Goal: Task Accomplishment & Management: Complete application form

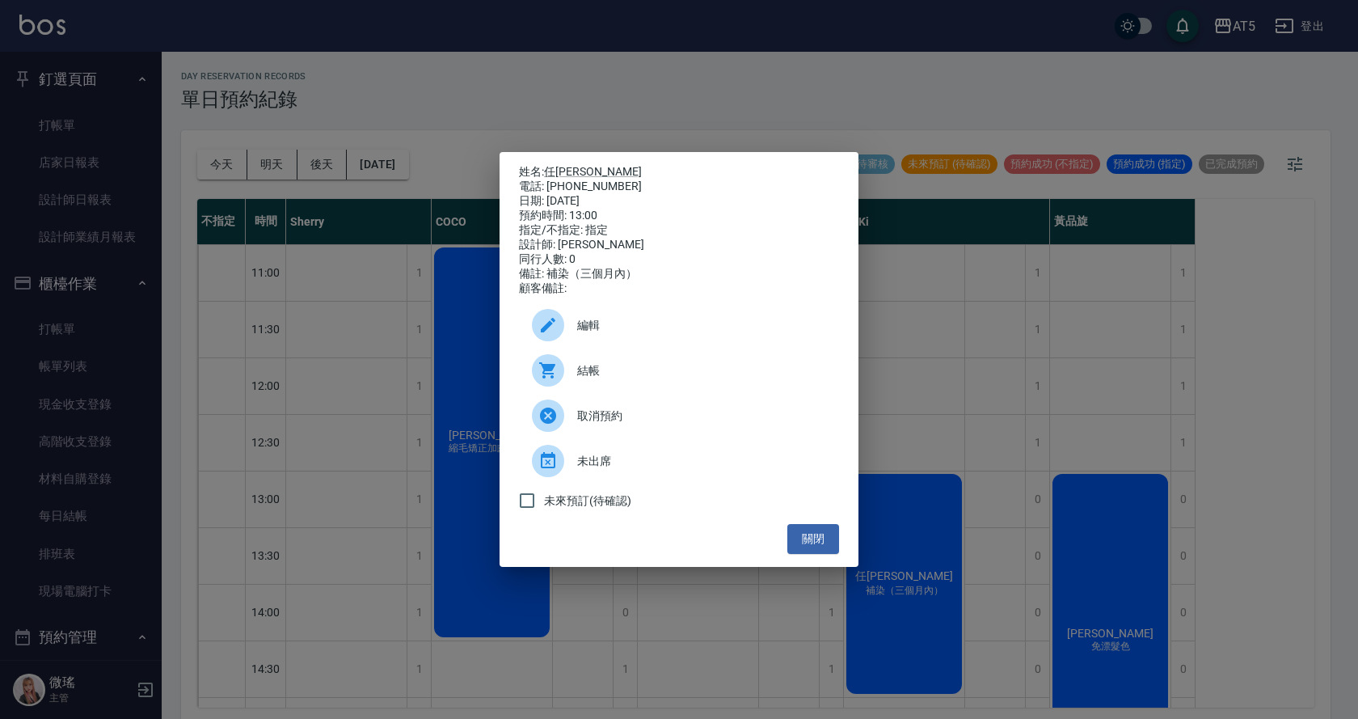
scroll to position [162, 0]
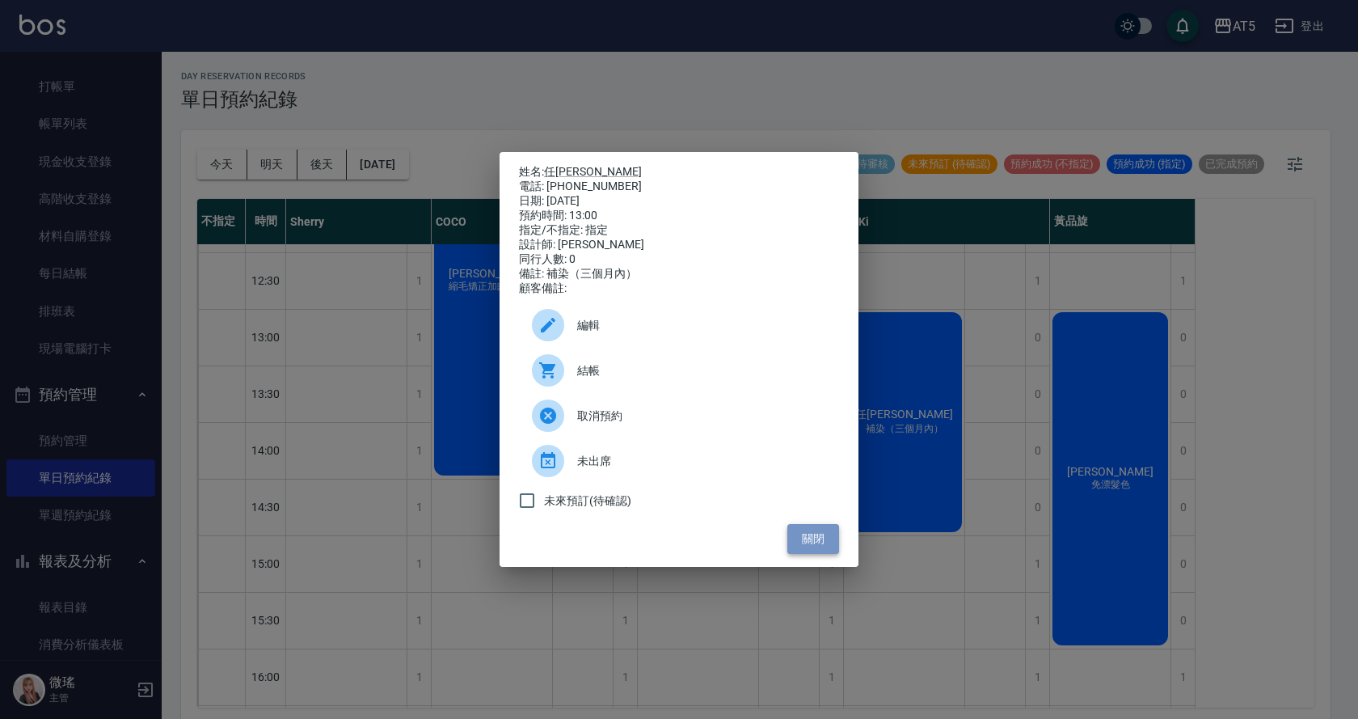
click at [817, 546] on button "關閉" at bounding box center [813, 539] width 52 height 30
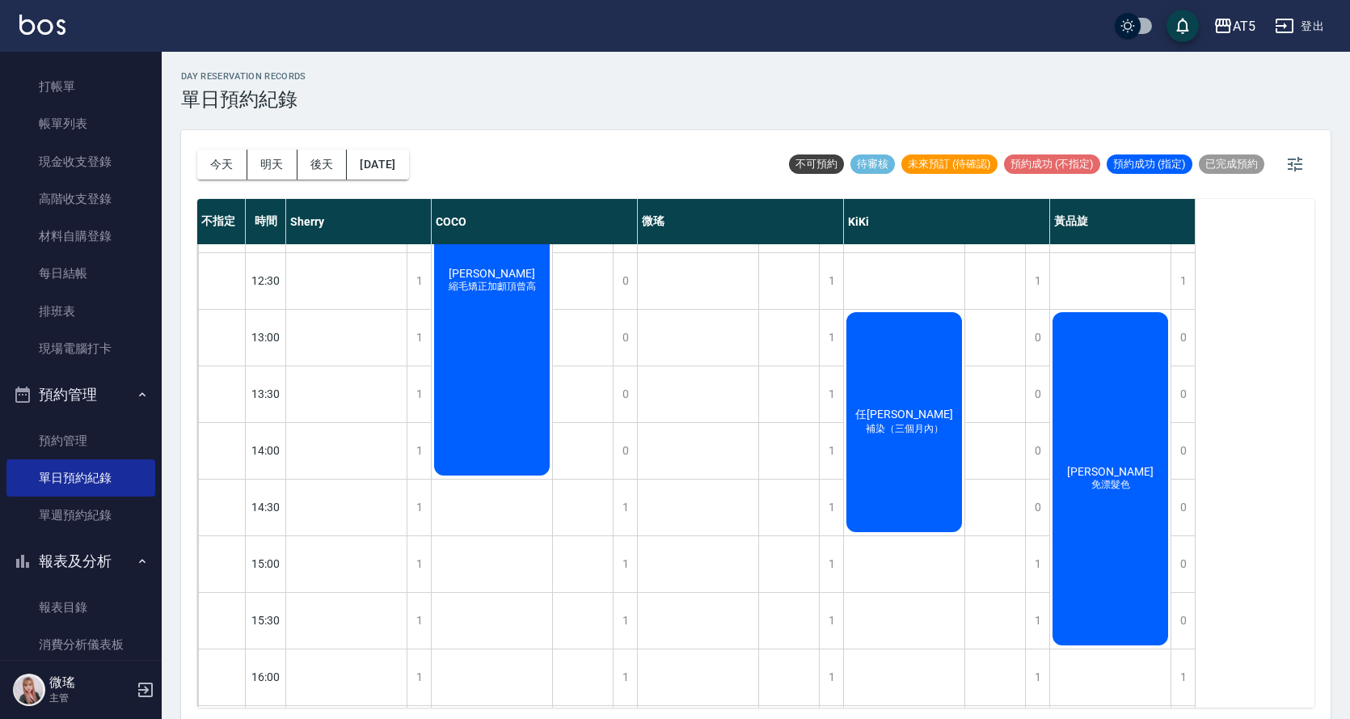
click at [1108, 477] on span "黃彩雲" at bounding box center [1110, 471] width 93 height 13
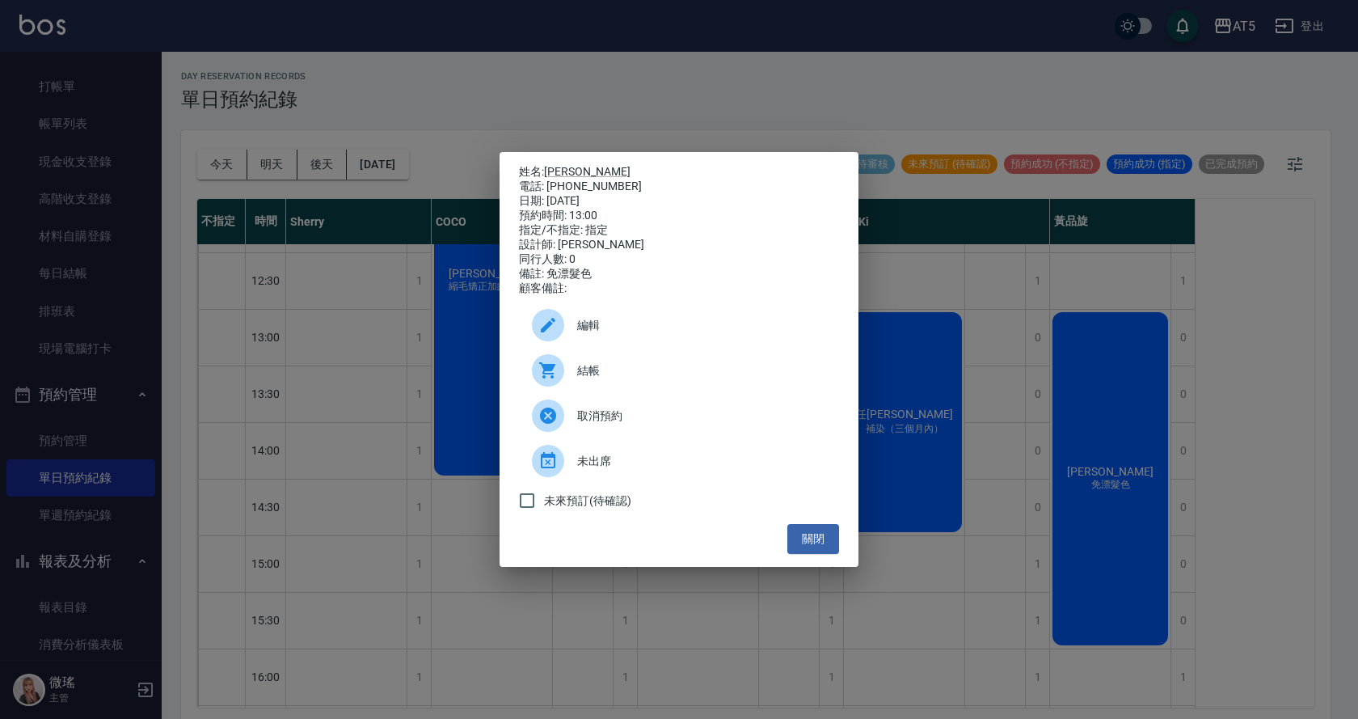
click at [684, 334] on span "編輯" at bounding box center [701, 325] width 249 height 17
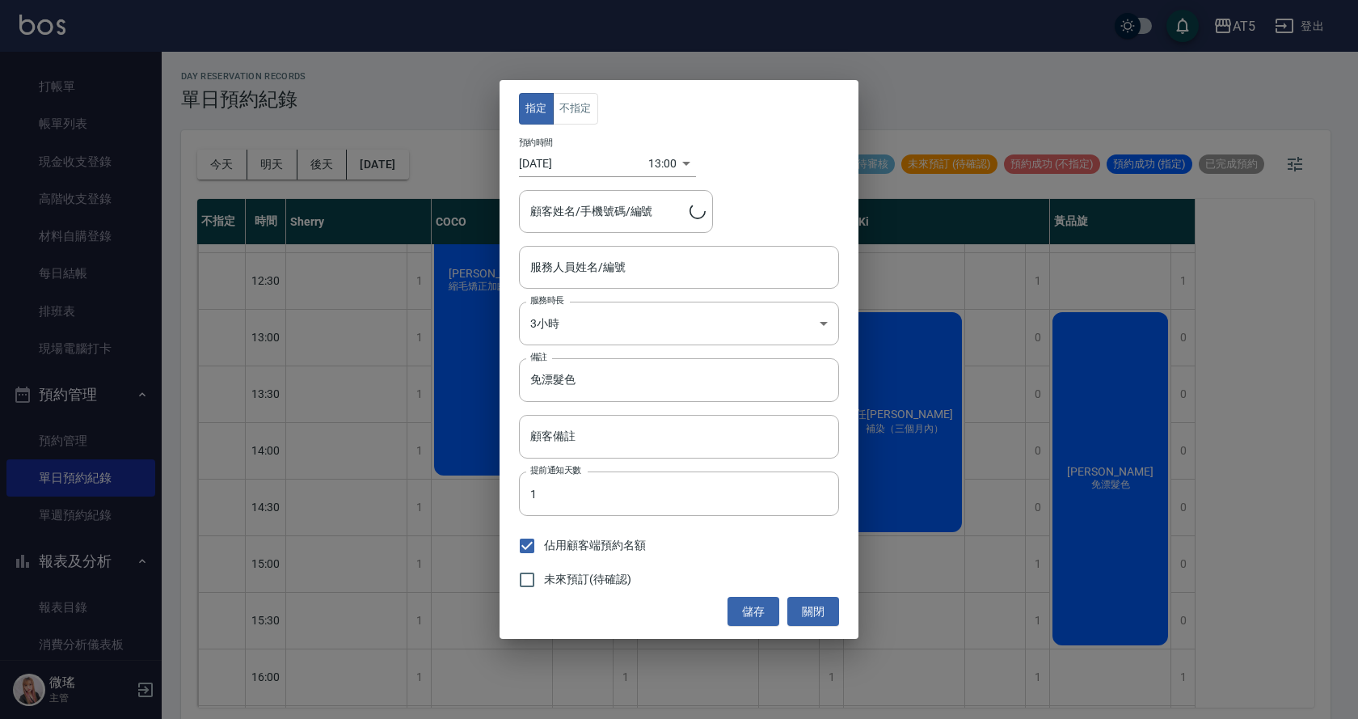
type input "sandy-03"
type input "黃彩雲/0967169191"
drag, startPoint x: 812, startPoint y: 616, endPoint x: 998, endPoint y: 564, distance: 193.7
click at [812, 617] on button "關閉" at bounding box center [813, 612] width 52 height 30
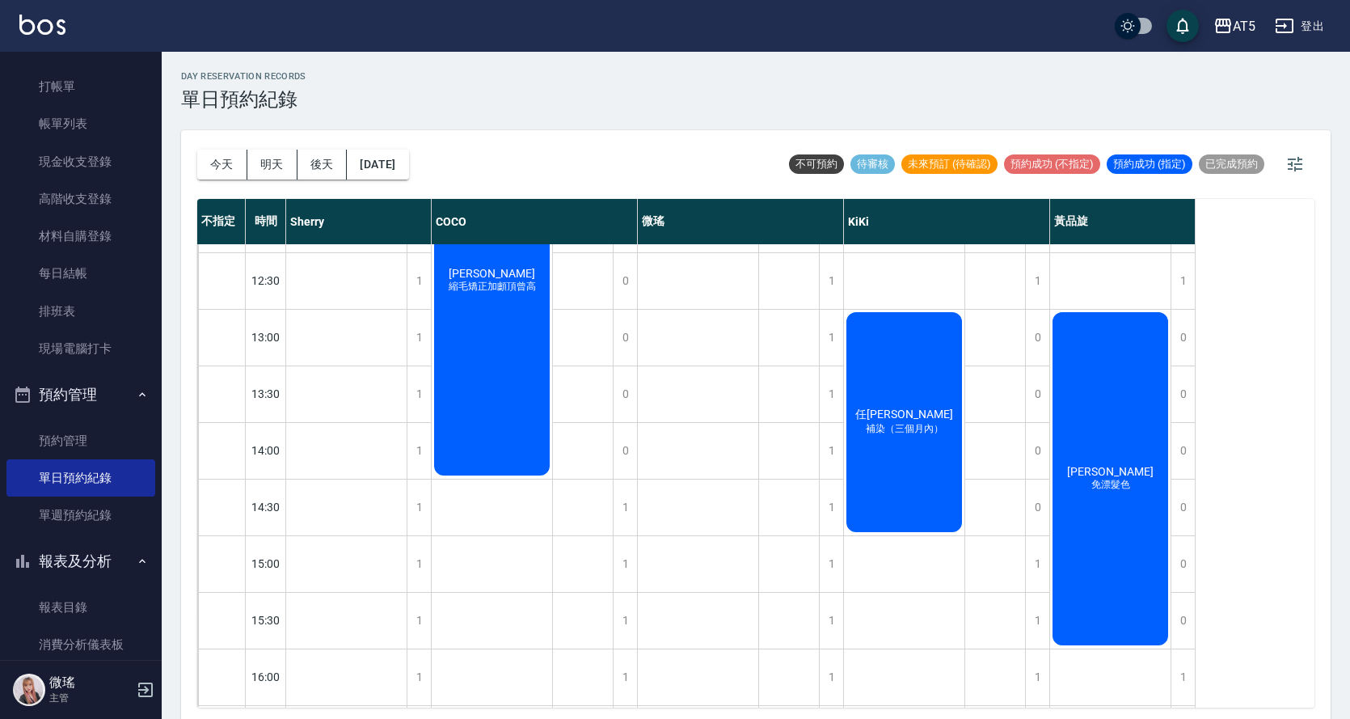
click at [1128, 575] on div "黃彩雲 免漂髮色" at bounding box center [1110, 479] width 120 height 338
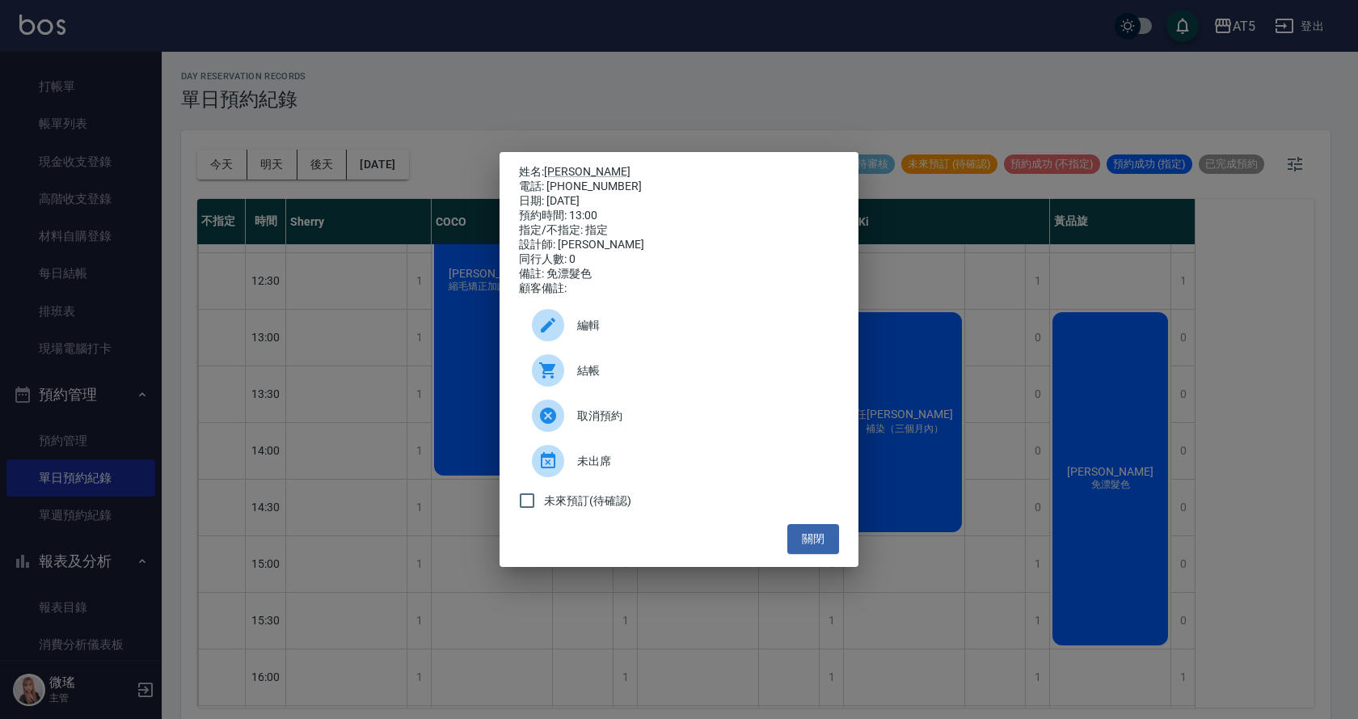
click at [669, 379] on span "結帳" at bounding box center [701, 370] width 249 height 17
click at [828, 545] on button "關閉" at bounding box center [813, 539] width 52 height 30
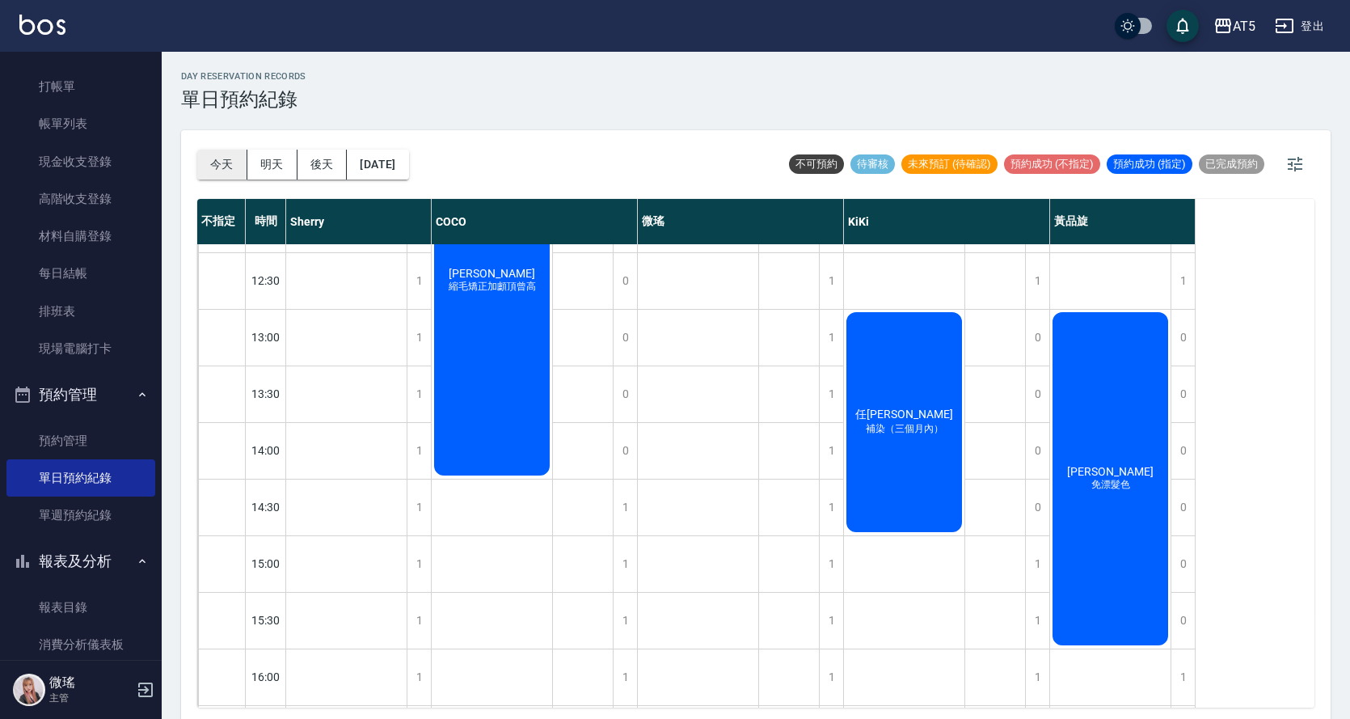
click at [224, 154] on button "今天" at bounding box center [222, 165] width 50 height 30
click at [1149, 446] on div "黃彩雲 免漂髮色" at bounding box center [1110, 479] width 120 height 338
click at [1103, 442] on div "黃彩雲 免漂髮色" at bounding box center [1110, 479] width 120 height 338
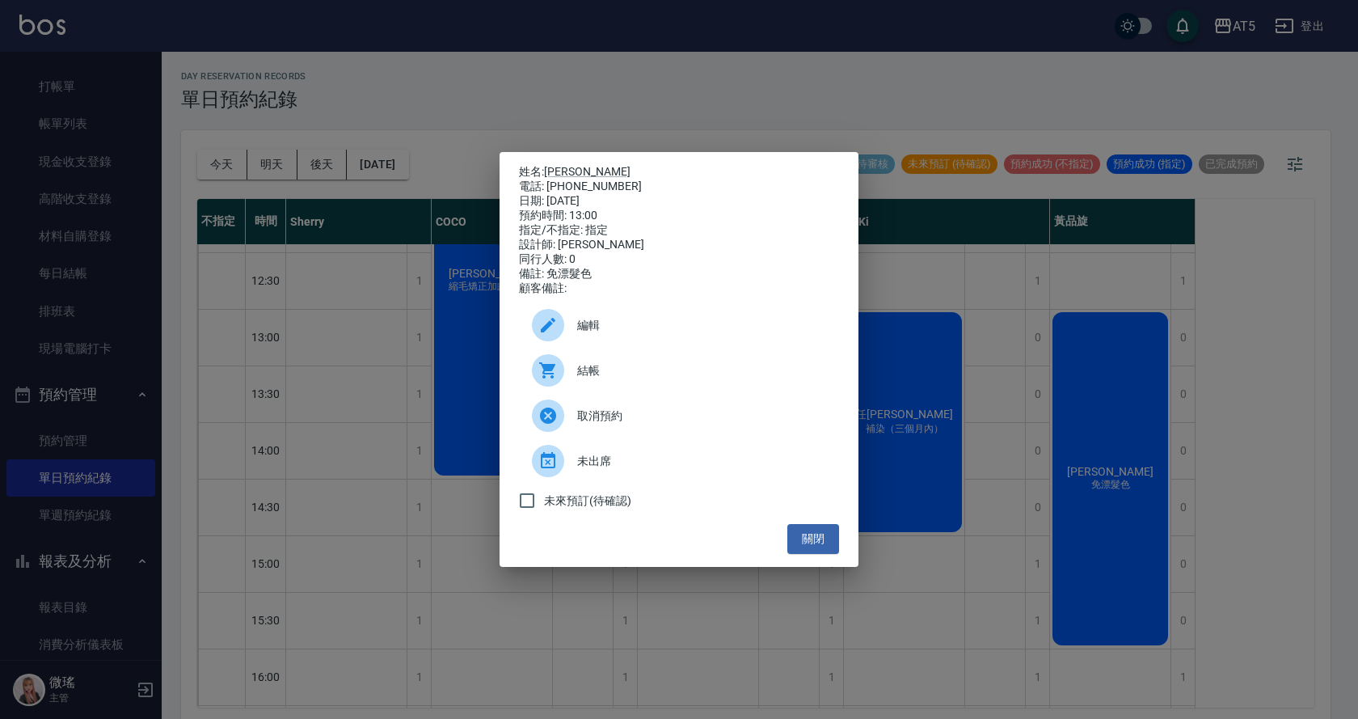
click at [618, 379] on span "結帳" at bounding box center [701, 370] width 249 height 17
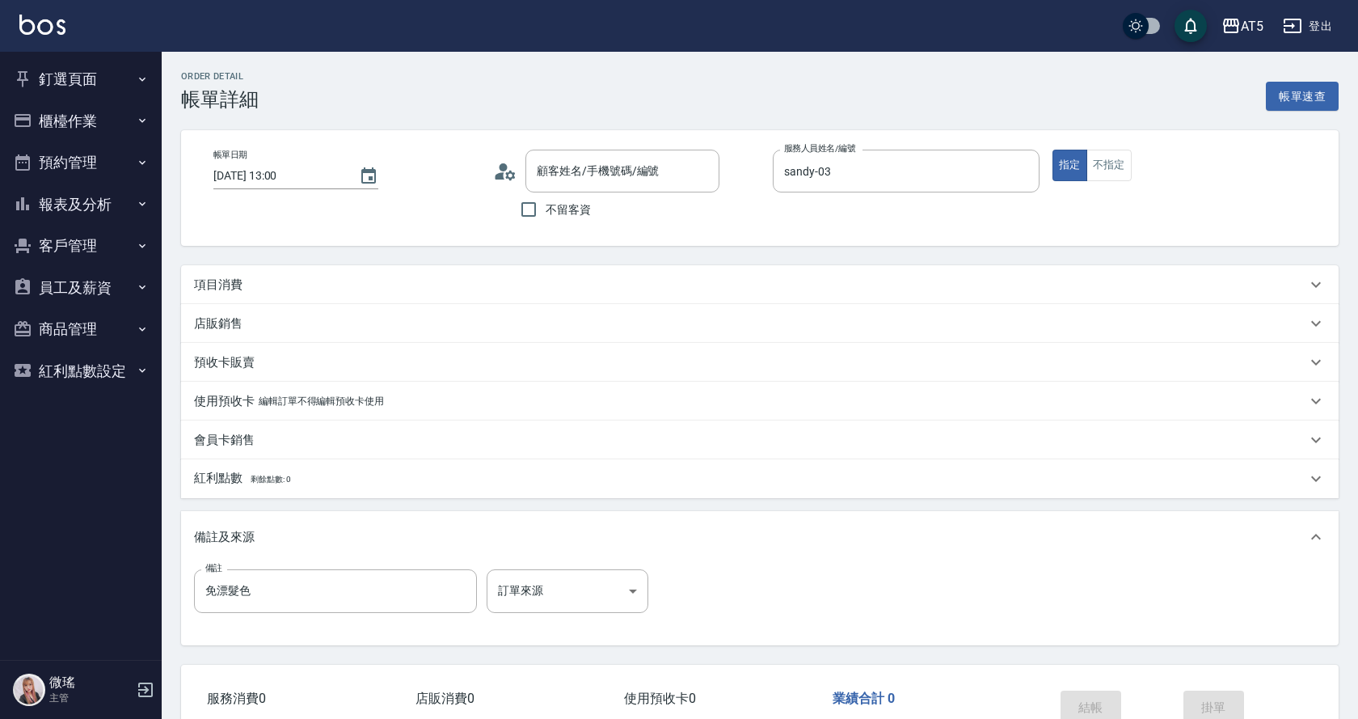
type input "[DATE] 13:00"
type input "sandy-03"
type input "免漂髮色"
type input "[PERSON_NAME]/0967169191/null"
click at [581, 289] on div "項目消費" at bounding box center [746, 284] width 1104 height 17
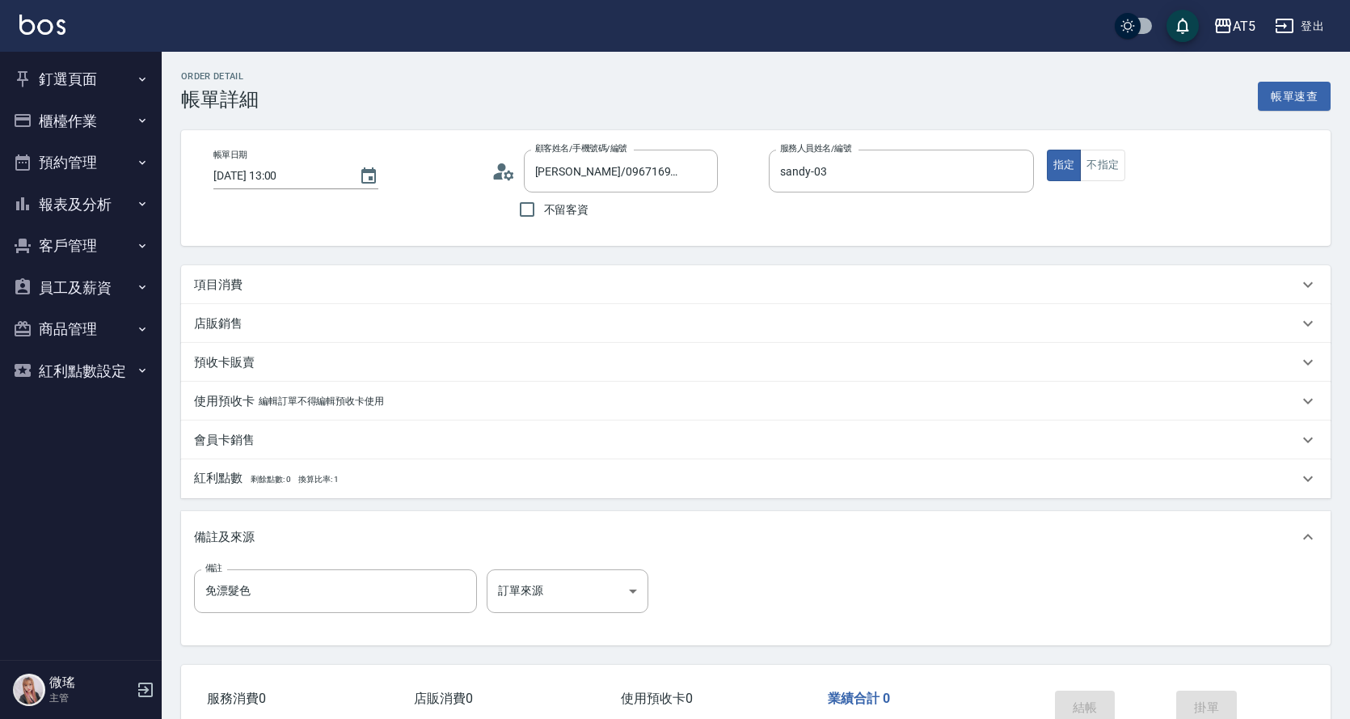
click at [581, 289] on div "項目消費" at bounding box center [746, 284] width 1104 height 17
click at [251, 285] on div "項目消費" at bounding box center [746, 284] width 1104 height 17
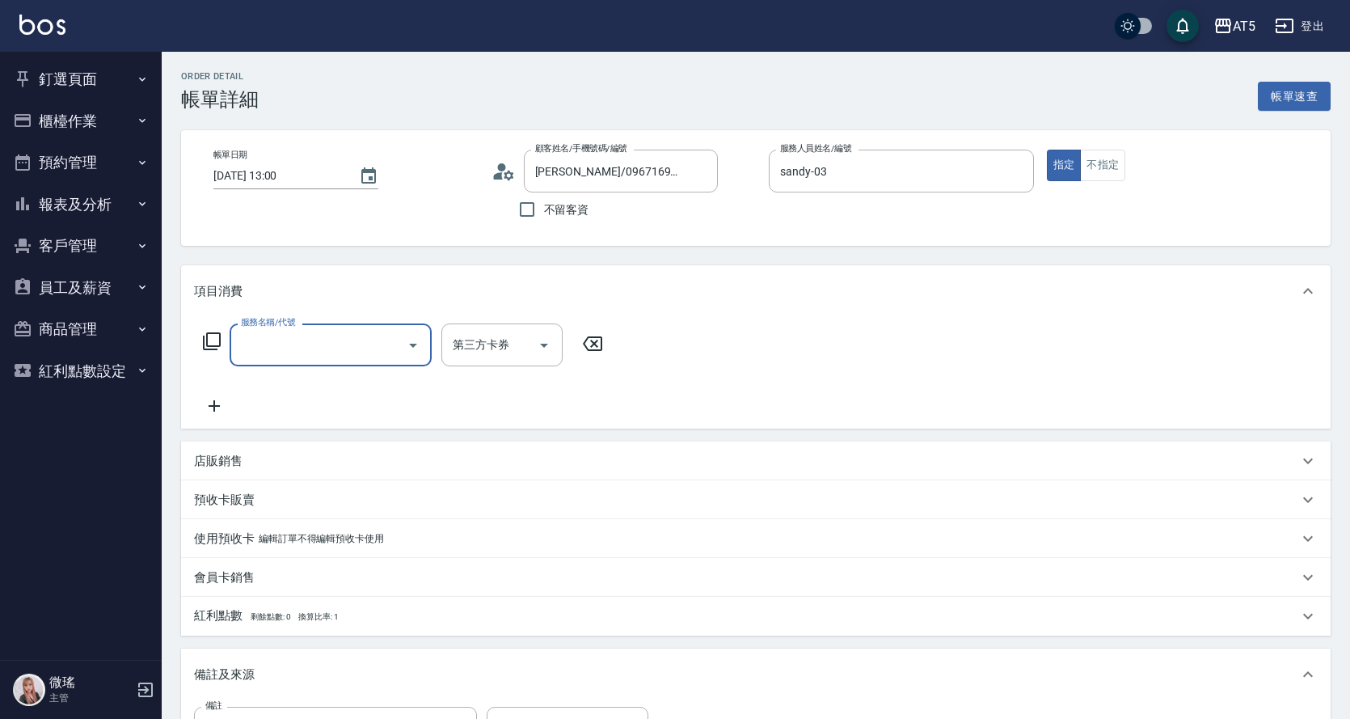
scroll to position [0, 0]
click at [213, 329] on div "服務名稱/代號 服務名稱/代號 第三方卡券 第三方卡券" at bounding box center [403, 344] width 419 height 43
click at [209, 329] on div "服務名稱/代號 服務名稱/代號 第三方卡券 第三方卡券" at bounding box center [403, 344] width 419 height 43
click at [210, 346] on icon at bounding box center [212, 341] width 18 height 18
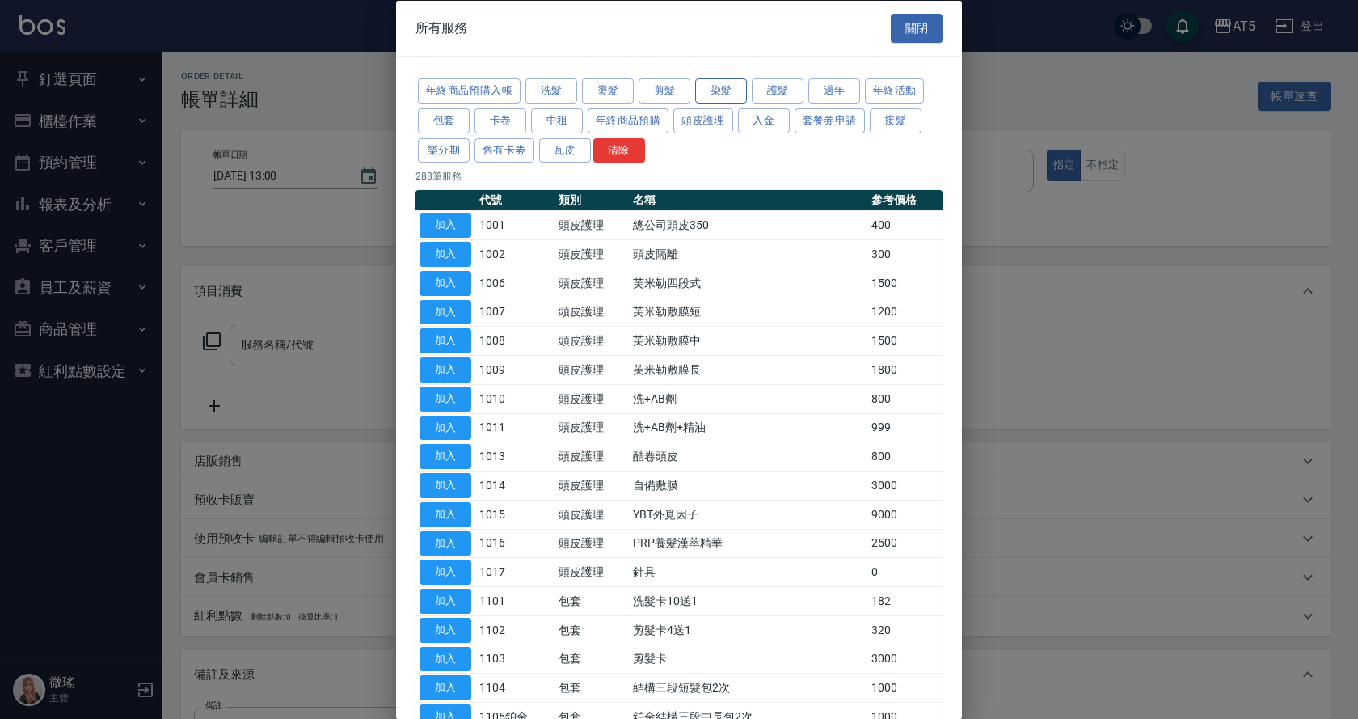
click at [722, 97] on button "染髮" at bounding box center [721, 90] width 52 height 25
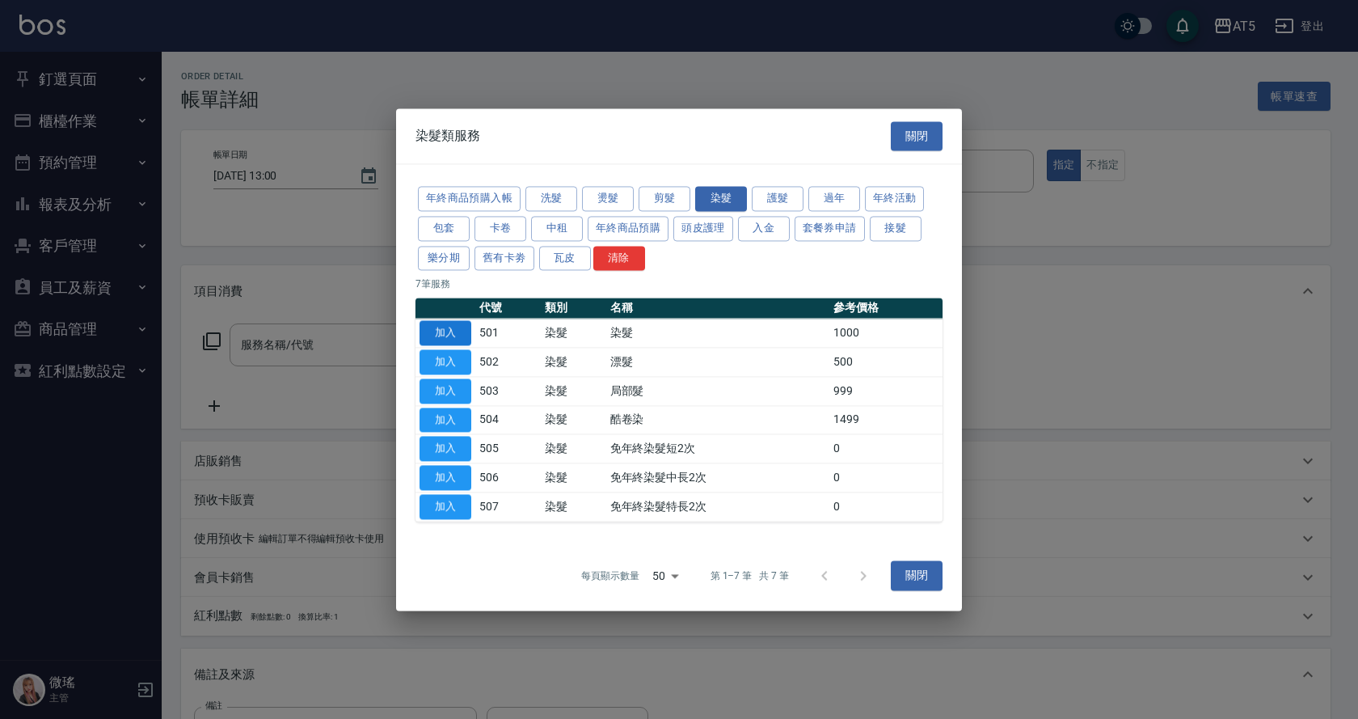
click at [456, 341] on button "加入" at bounding box center [445, 333] width 52 height 25
type input "100"
type input "染髮(501)"
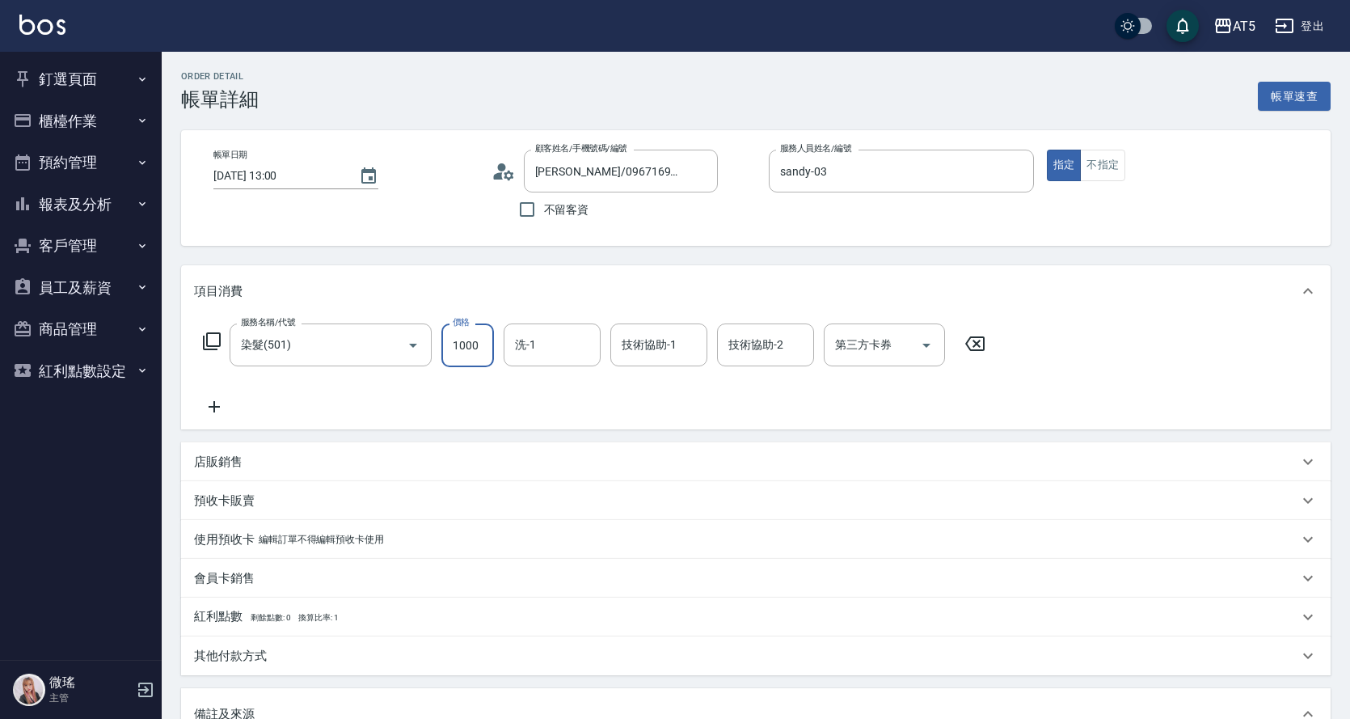
click at [464, 343] on input "1000" at bounding box center [467, 345] width 53 height 44
type input "0"
type input "80"
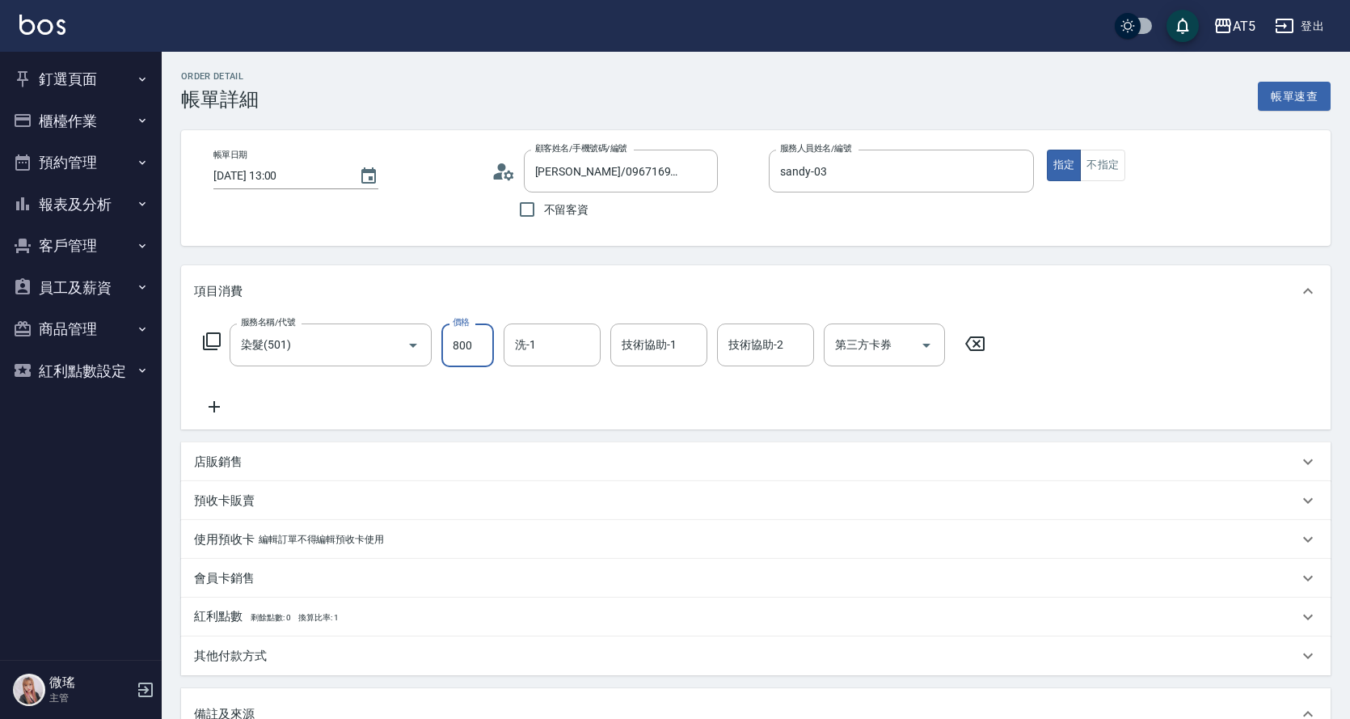
scroll to position [278, 0]
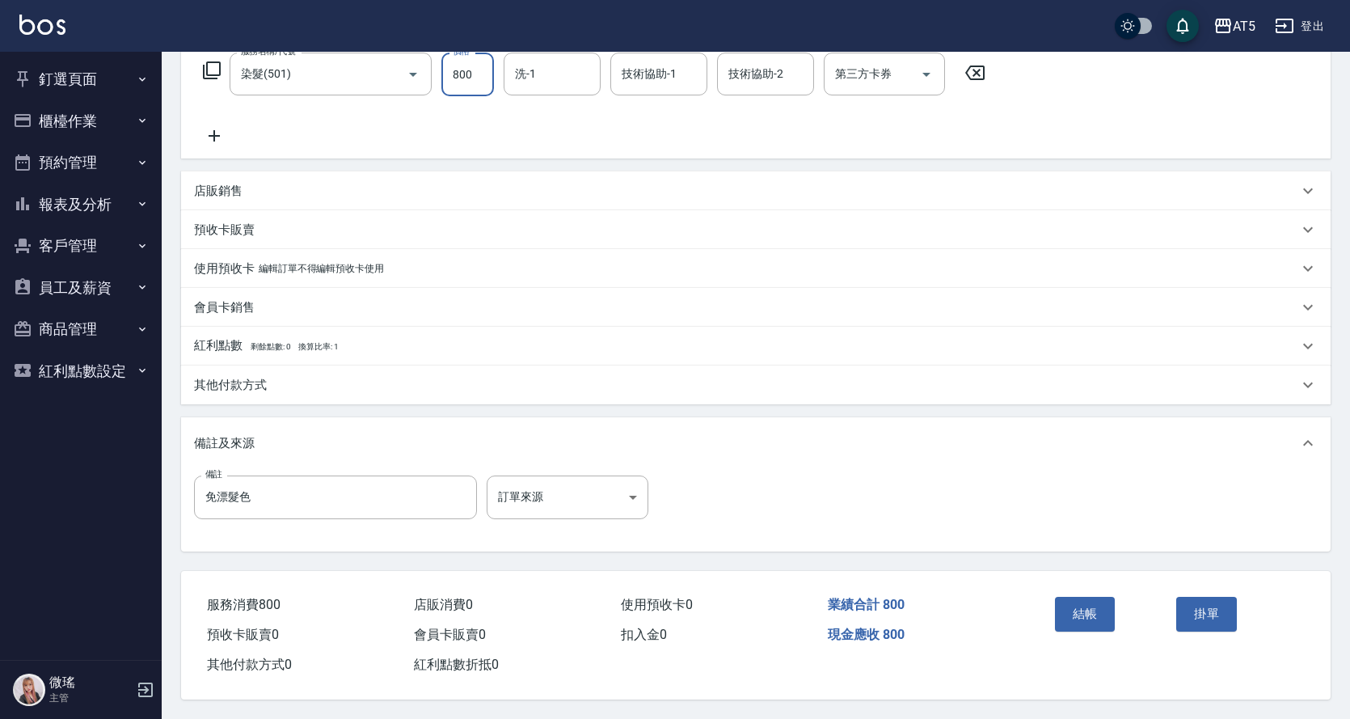
type input "800"
click at [240, 385] on p "其他付款方式" at bounding box center [230, 385] width 73 height 17
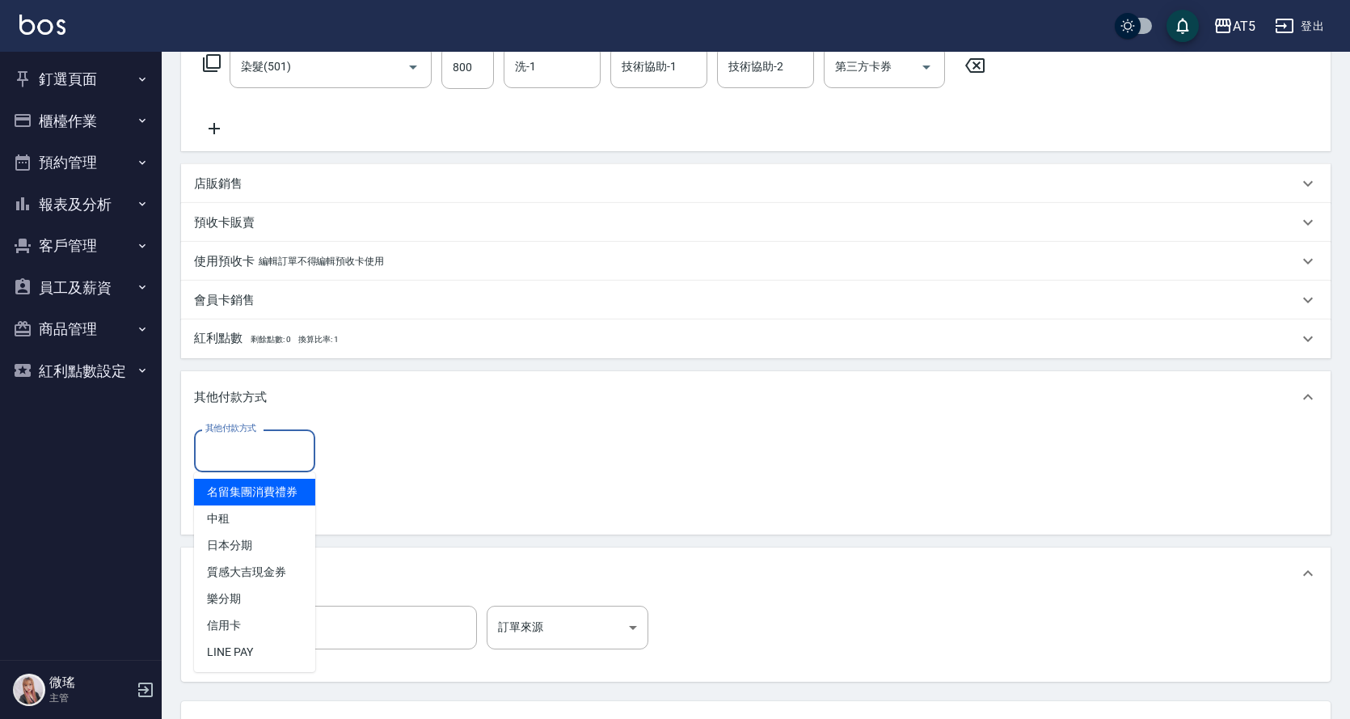
click at [259, 454] on input "其他付款方式" at bounding box center [254, 450] width 107 height 28
click at [286, 531] on span "中租" at bounding box center [254, 518] width 121 height 27
type input "中租"
click at [403, 449] on input "0" at bounding box center [385, 451] width 121 height 44
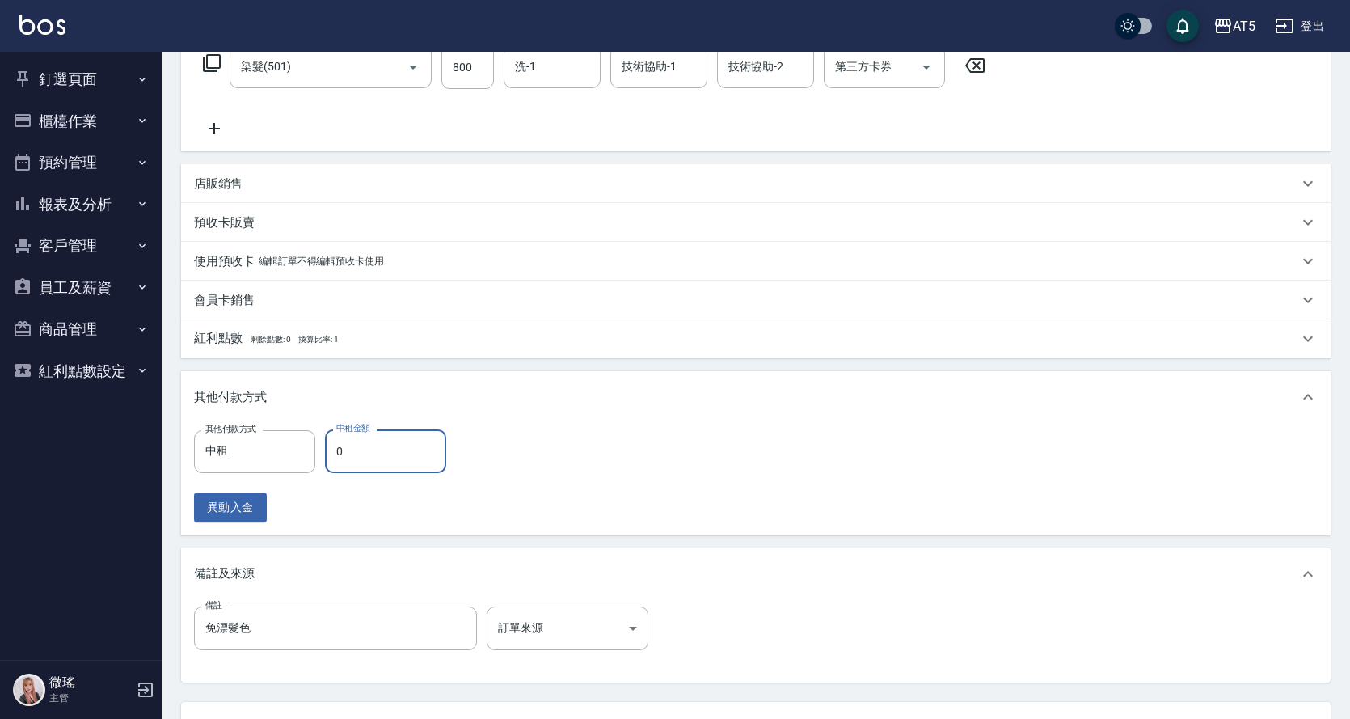
click at [403, 449] on input "0" at bounding box center [385, 451] width 121 height 44
type input "8"
type input "70"
type input "800"
type input "0"
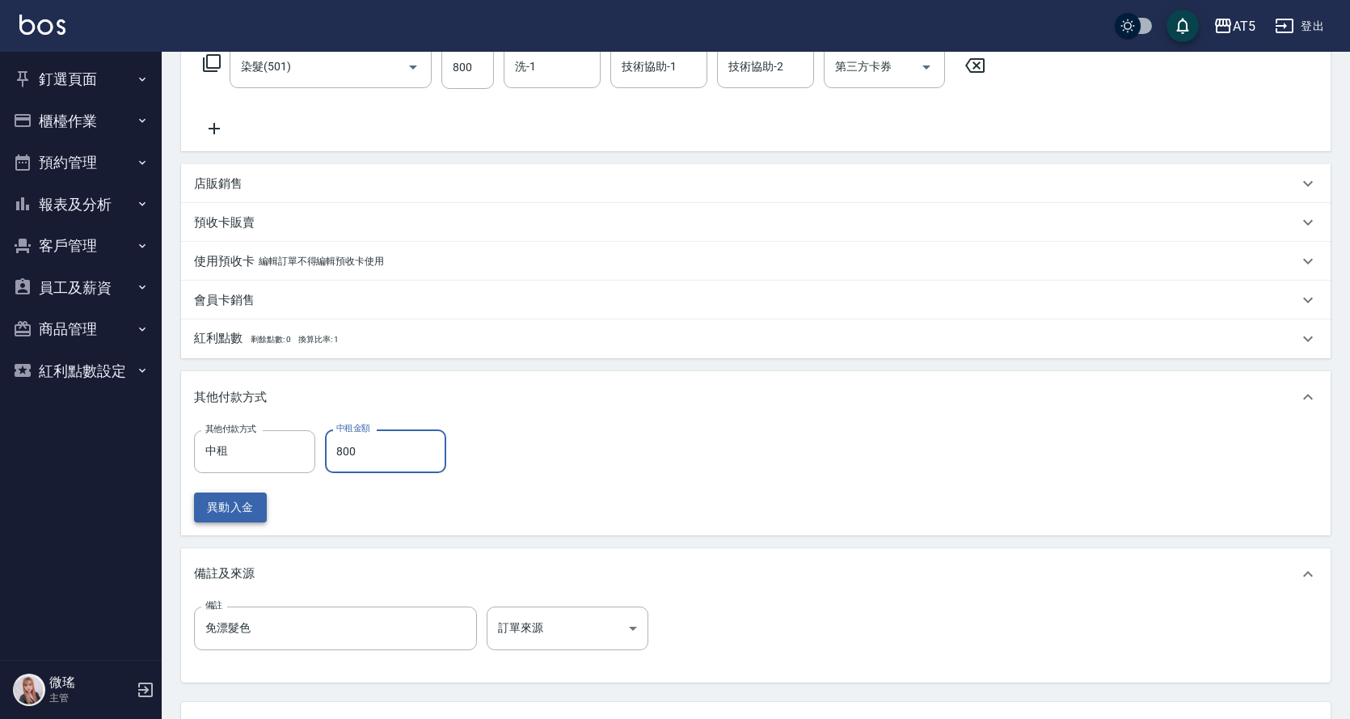
type input "800"
click at [244, 517] on button "異動入金" at bounding box center [230, 507] width 73 height 30
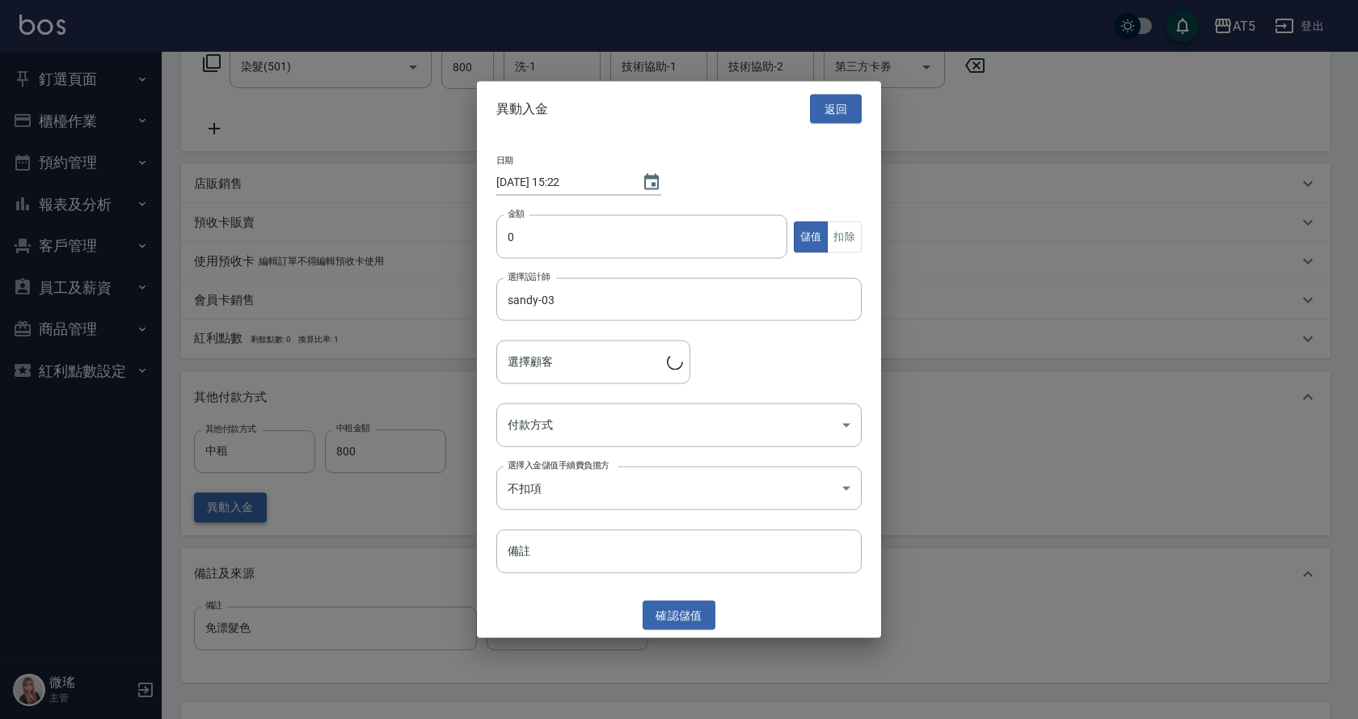
type input "黃彩雲/0967169191"
drag, startPoint x: 841, startPoint y: 96, endPoint x: 837, endPoint y: 105, distance: 9.8
click at [841, 104] on button "返回" at bounding box center [836, 109] width 52 height 30
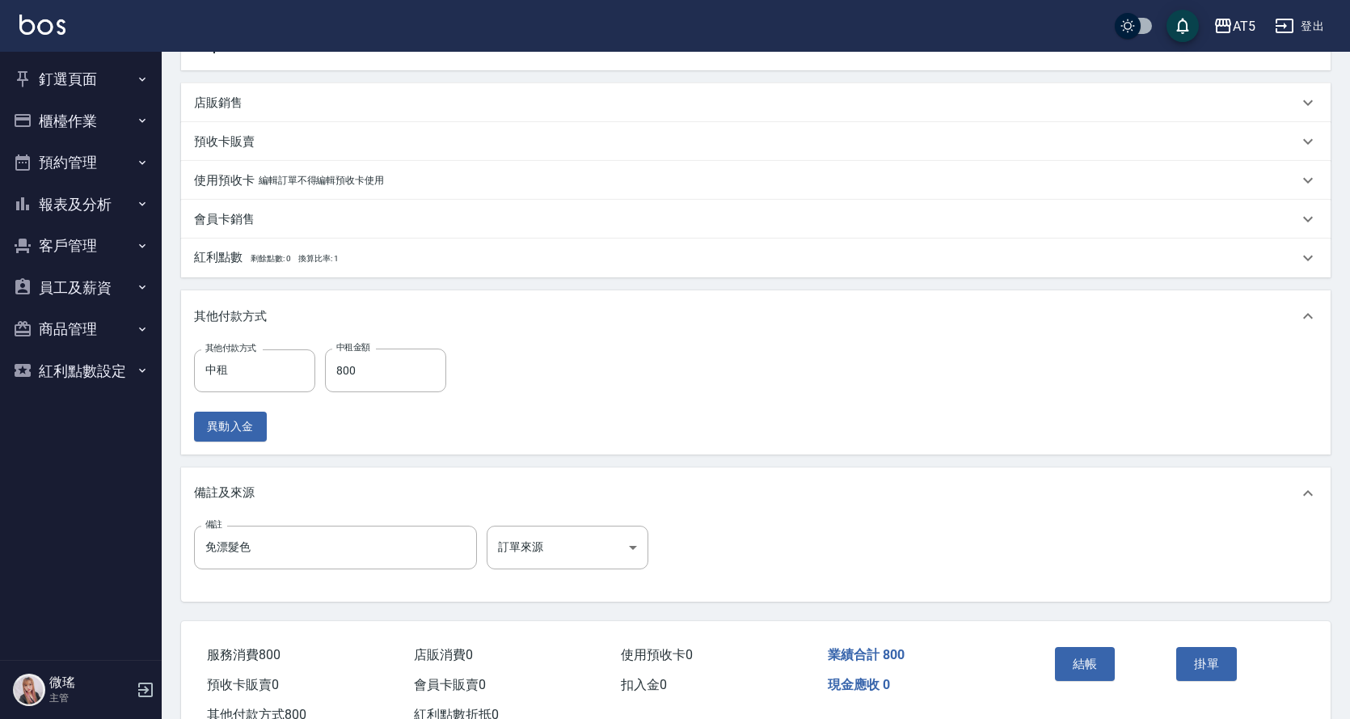
scroll to position [416, 0]
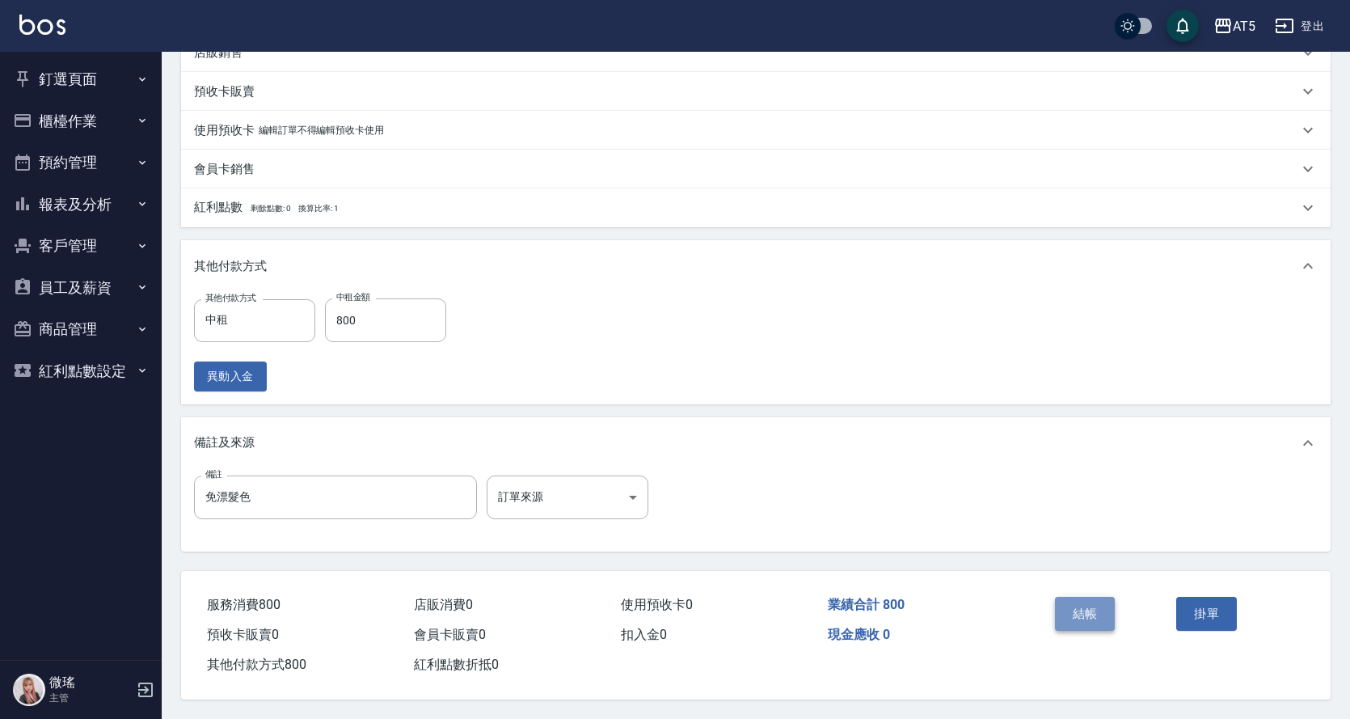
click at [1102, 597] on button "結帳" at bounding box center [1085, 614] width 61 height 34
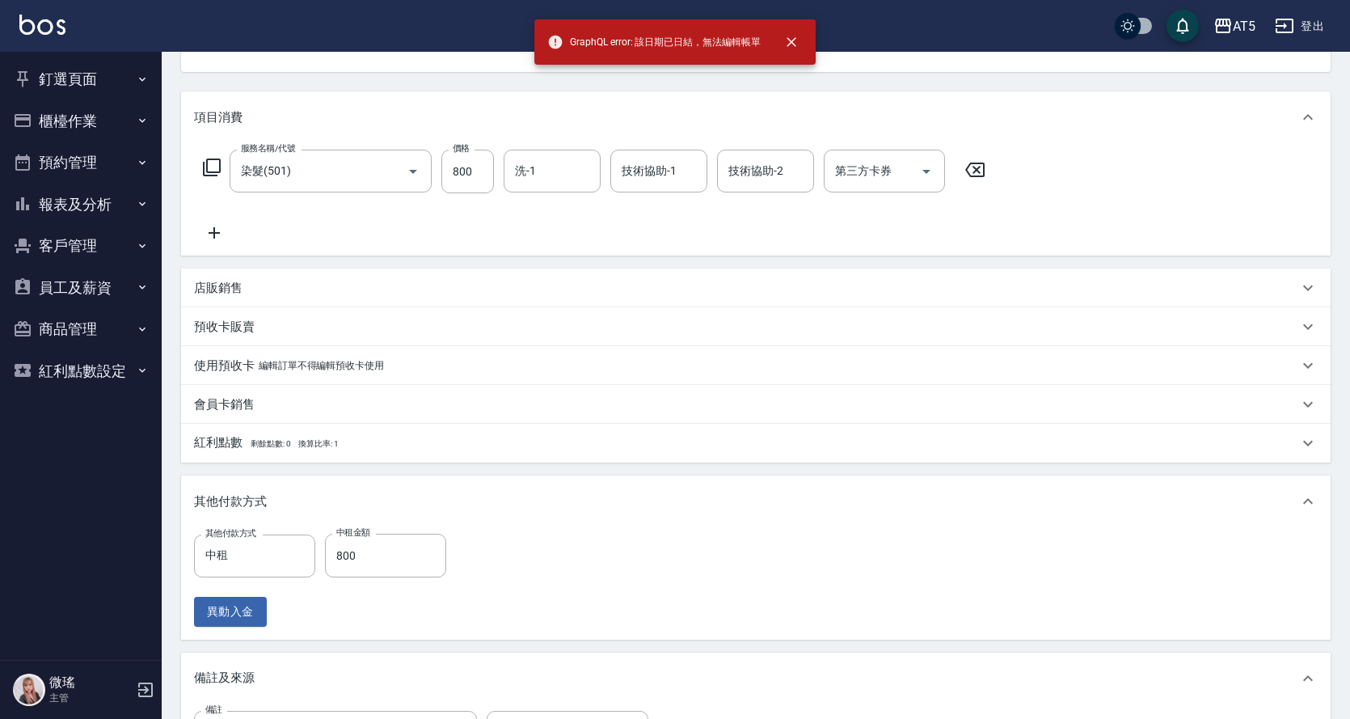
scroll to position [255, 0]
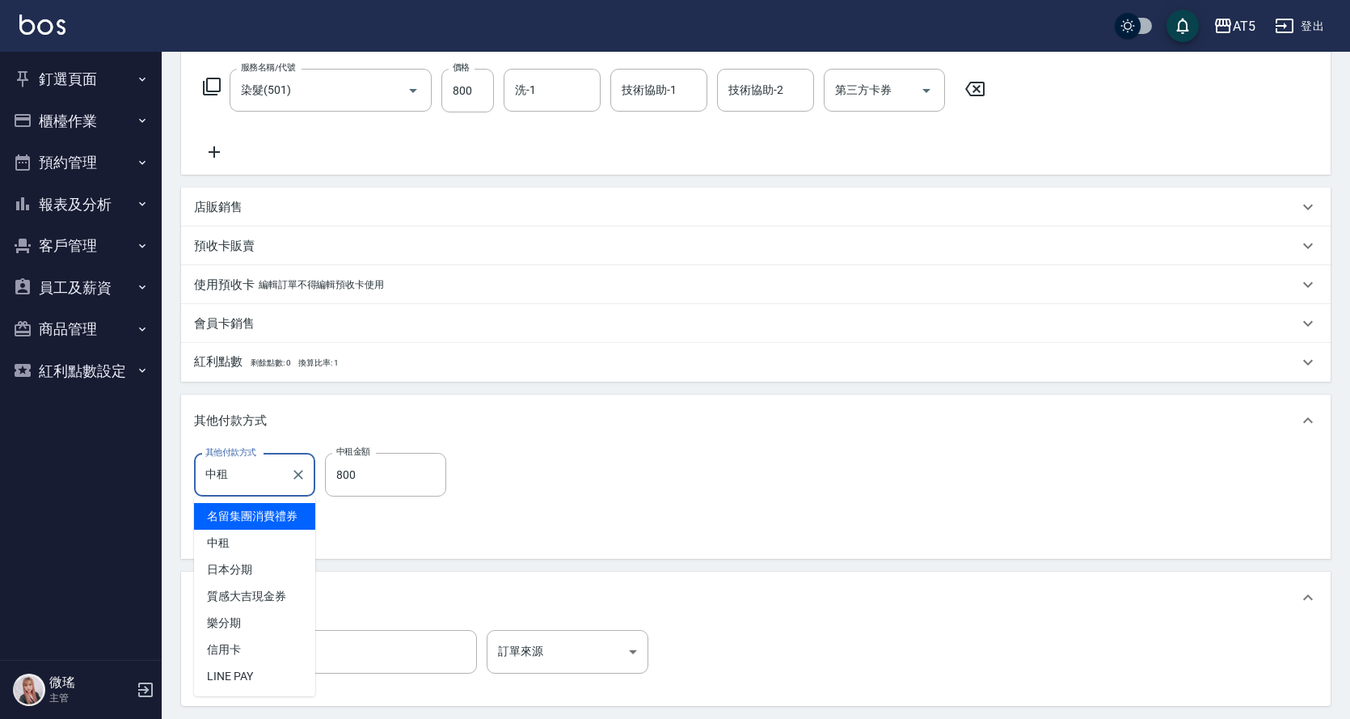
click at [252, 464] on input "中租" at bounding box center [242, 475] width 82 height 28
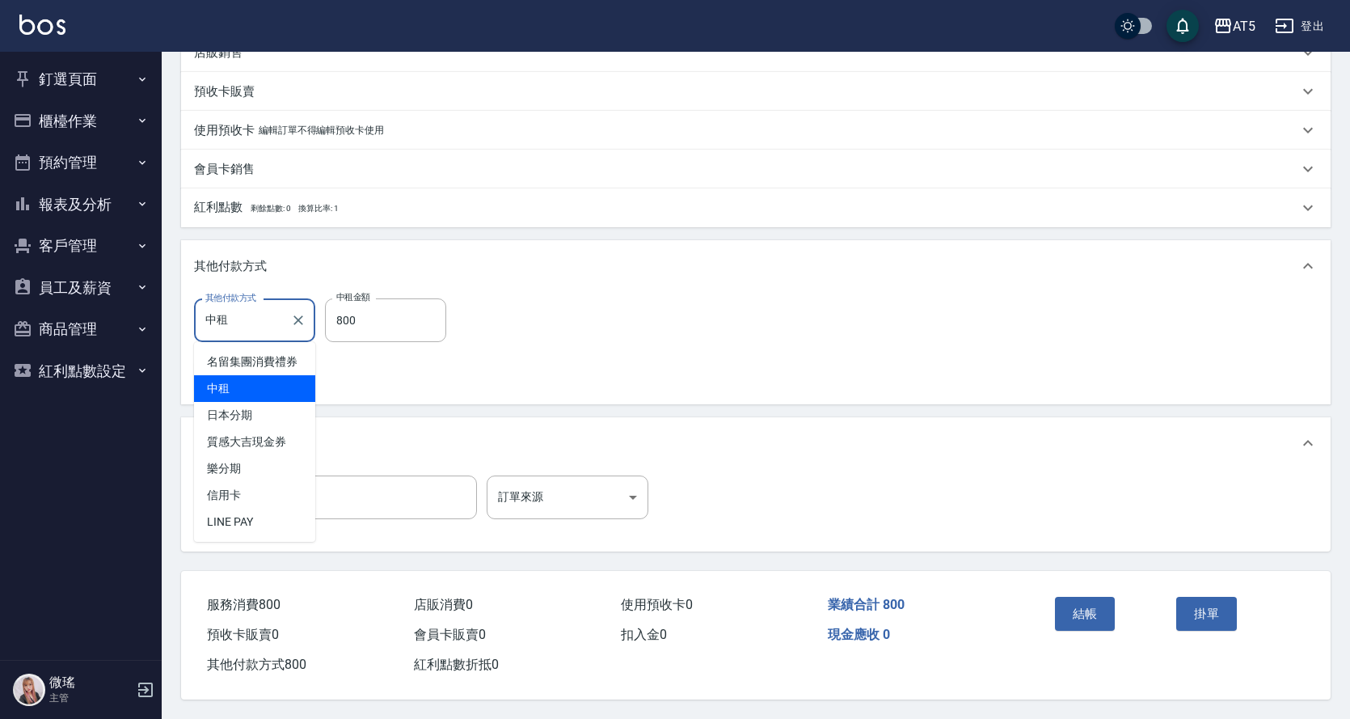
click at [247, 382] on span "中租" at bounding box center [254, 388] width 121 height 27
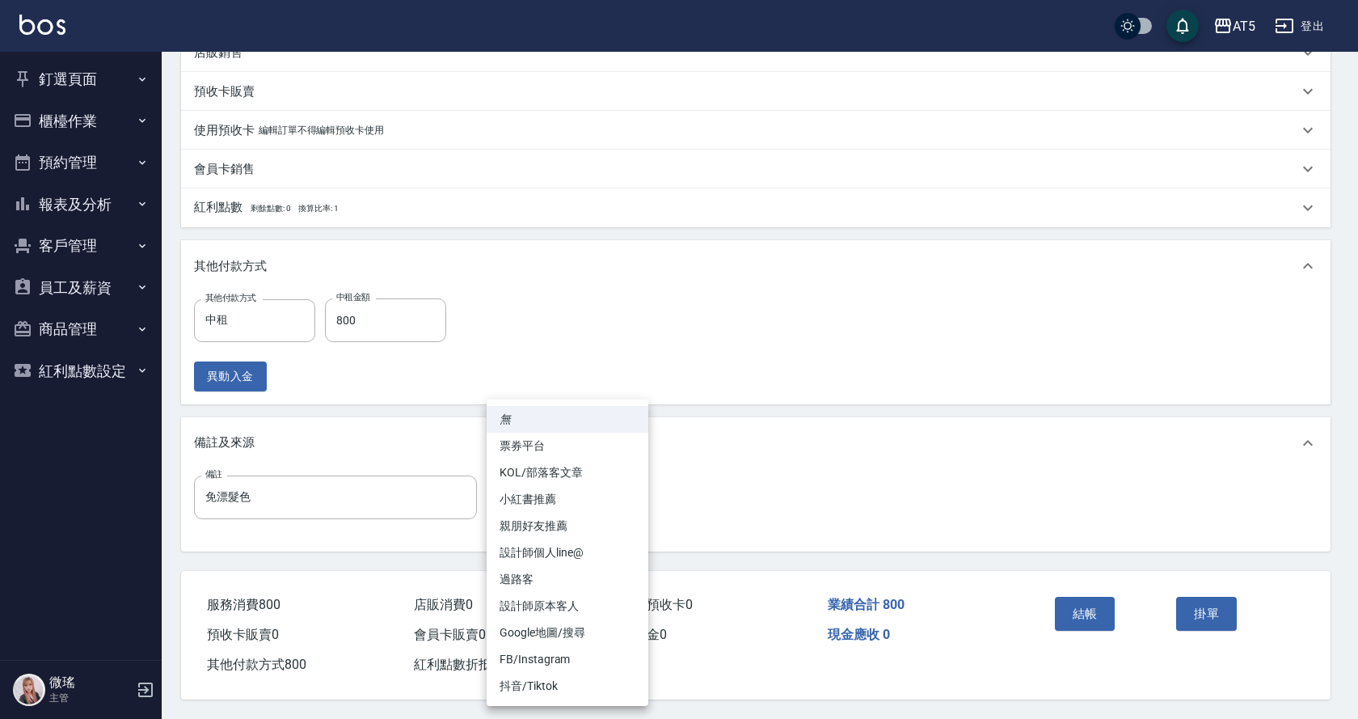
click at [619, 500] on body "AT5 登出 釘選頁面 打帳單 店家日報表 設計師日報表 設計師業績月報表 櫃檯作業 打帳單 帳單列表 現金收支登錄 高階收支登錄 材料自購登錄 每日結帳 排…" at bounding box center [679, 155] width 1358 height 1128
click at [824, 459] on div at bounding box center [679, 359] width 1358 height 719
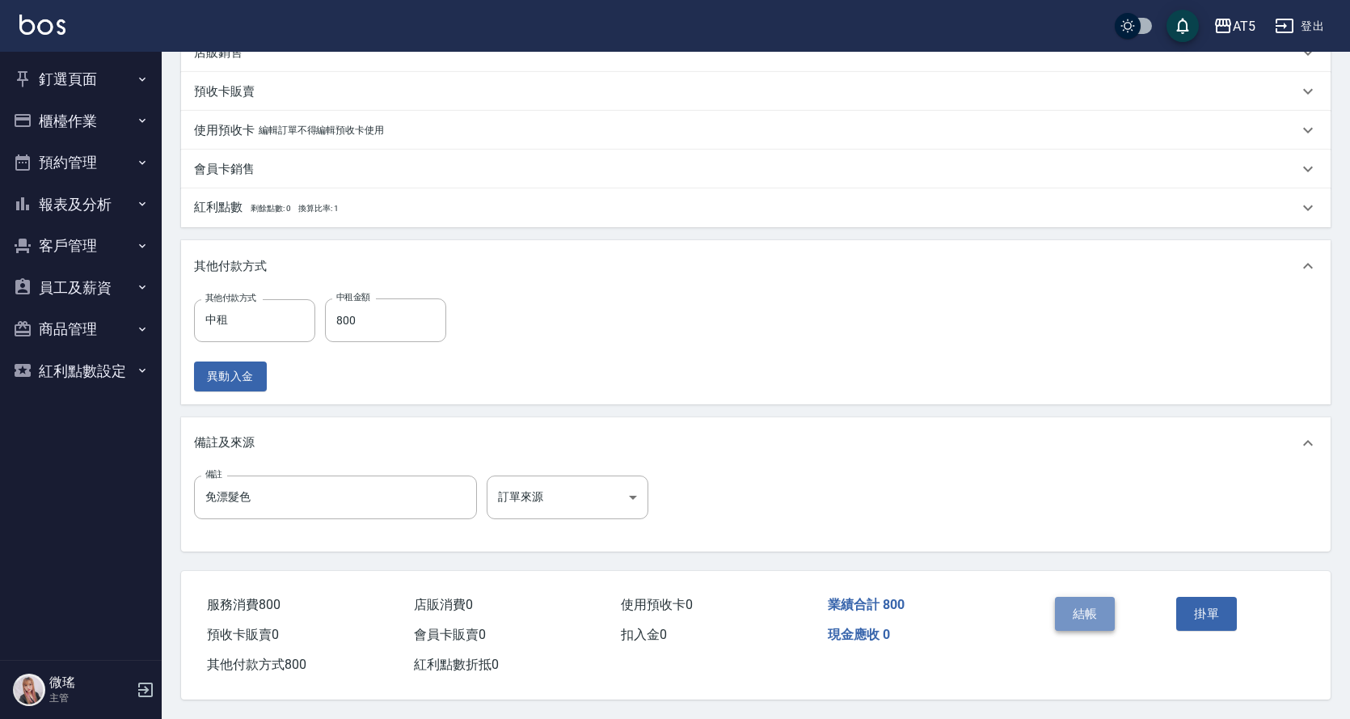
click at [1081, 601] on button "結帳" at bounding box center [1085, 614] width 61 height 34
click at [1061, 611] on button "結帳" at bounding box center [1085, 614] width 61 height 34
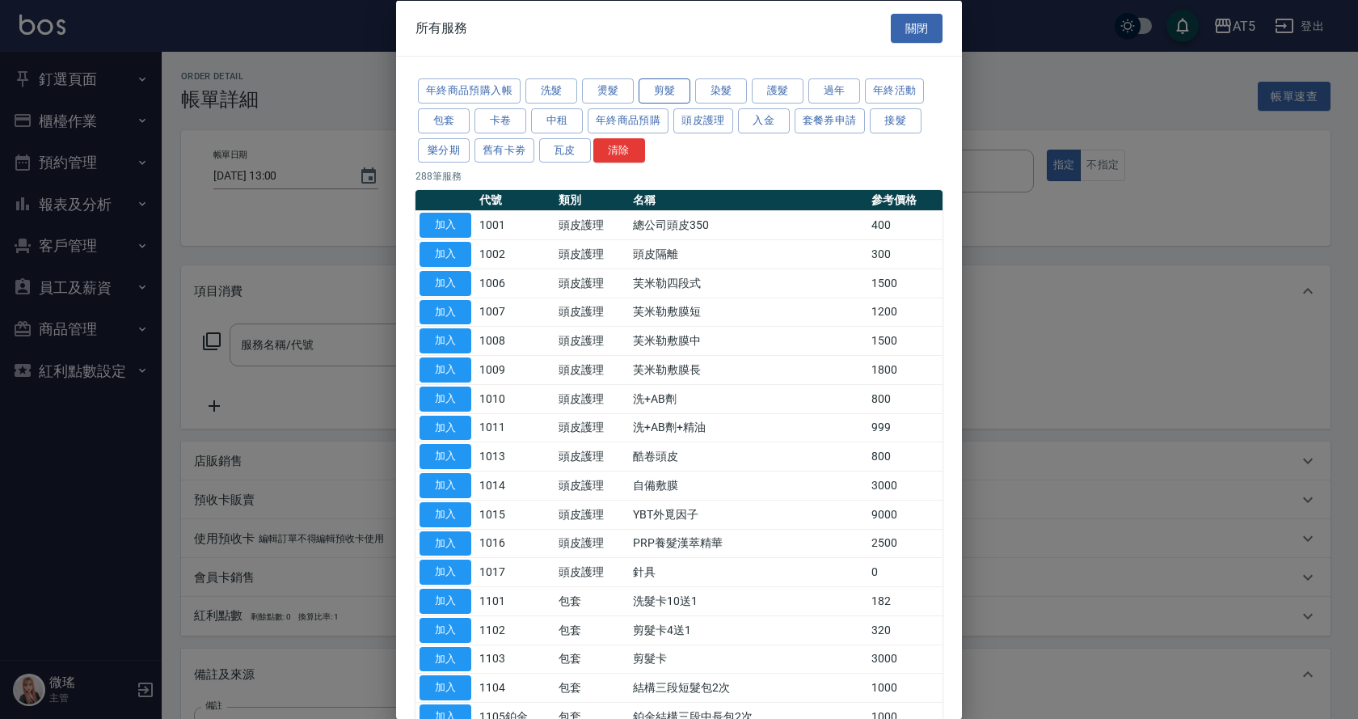
click at [656, 87] on button "剪髮" at bounding box center [665, 90] width 52 height 25
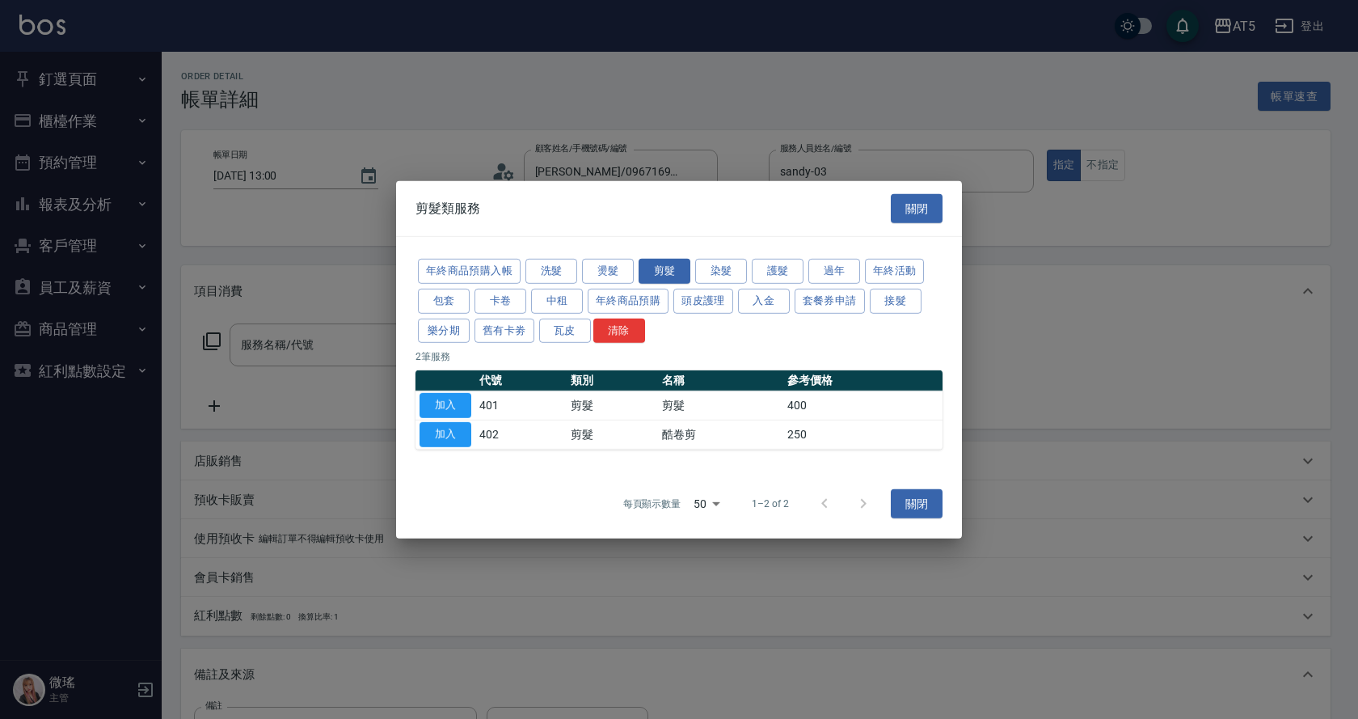
click at [733, 103] on div at bounding box center [679, 359] width 1358 height 719
click at [712, 278] on button "染髮" at bounding box center [721, 271] width 52 height 25
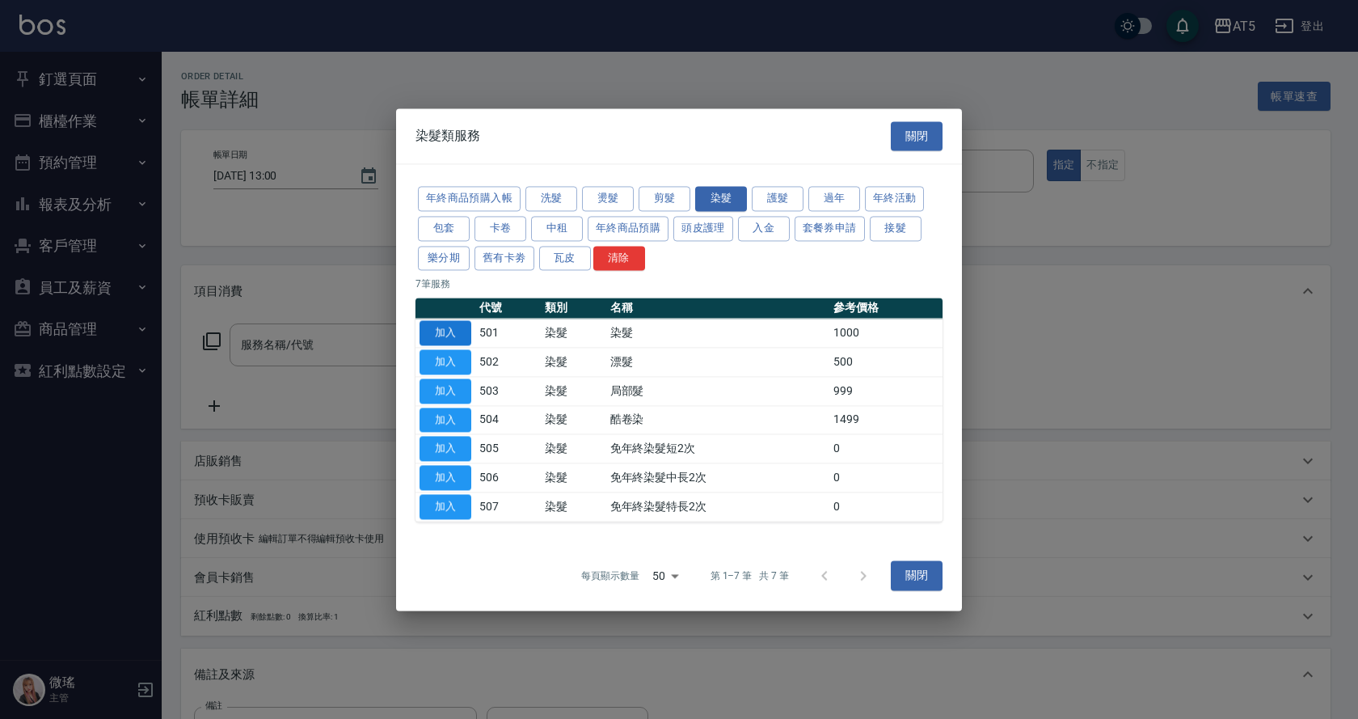
click at [455, 342] on button "加入" at bounding box center [445, 333] width 52 height 25
type input "染髮(501)"
type input "100"
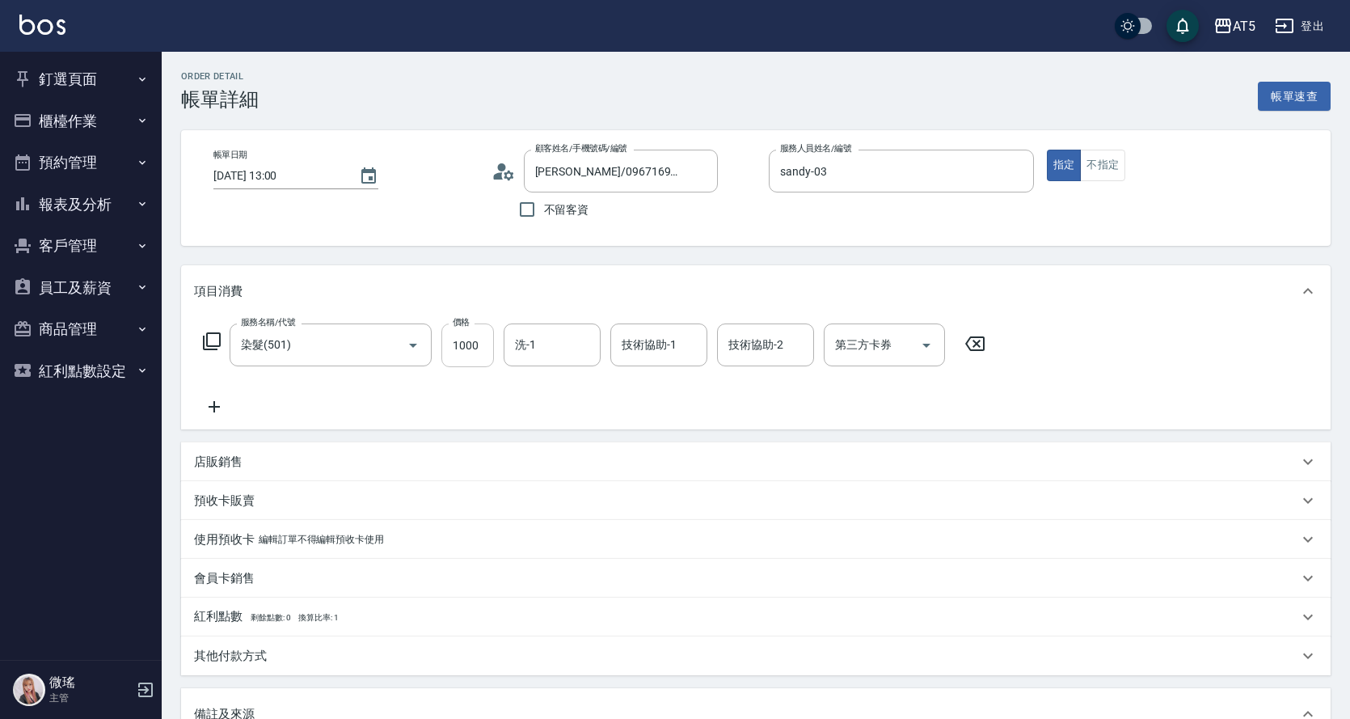
click at [465, 358] on input "1000" at bounding box center [467, 345] width 53 height 44
click at [465, 357] on input "1000" at bounding box center [467, 345] width 53 height 44
type input "800"
type input "80"
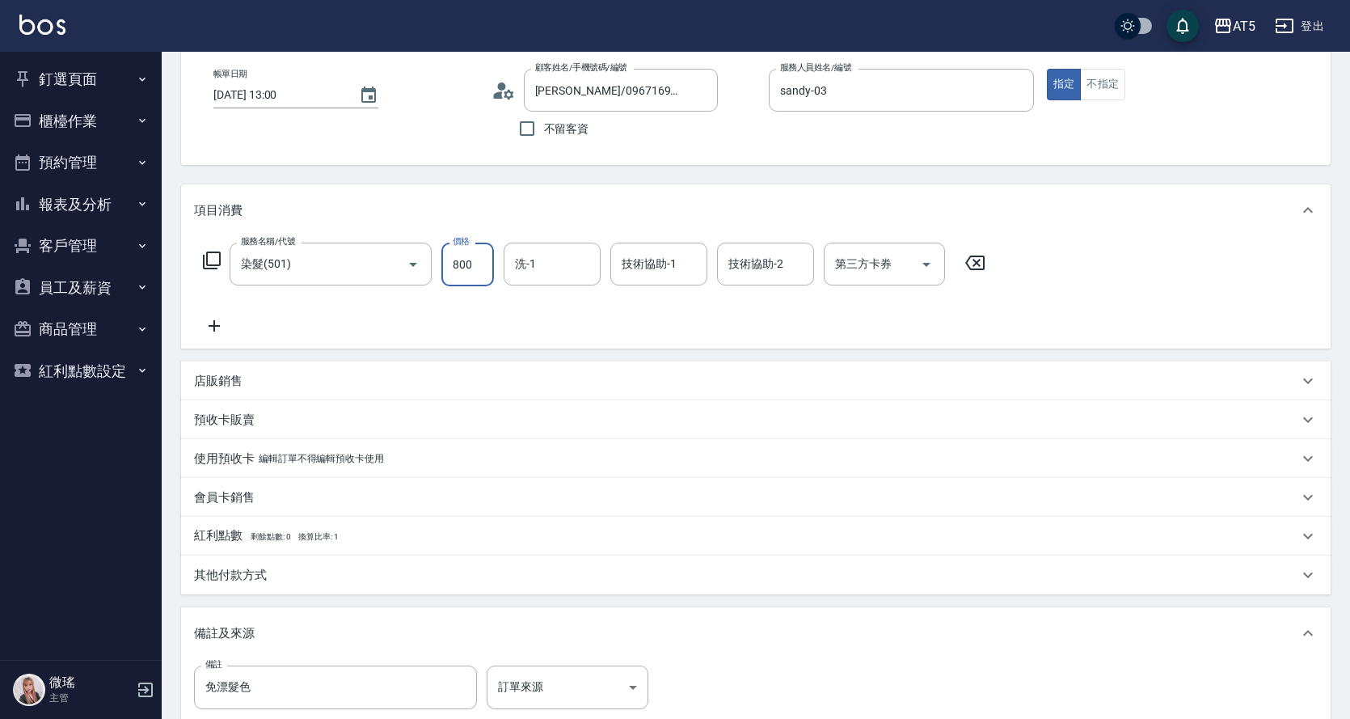
scroll to position [278, 0]
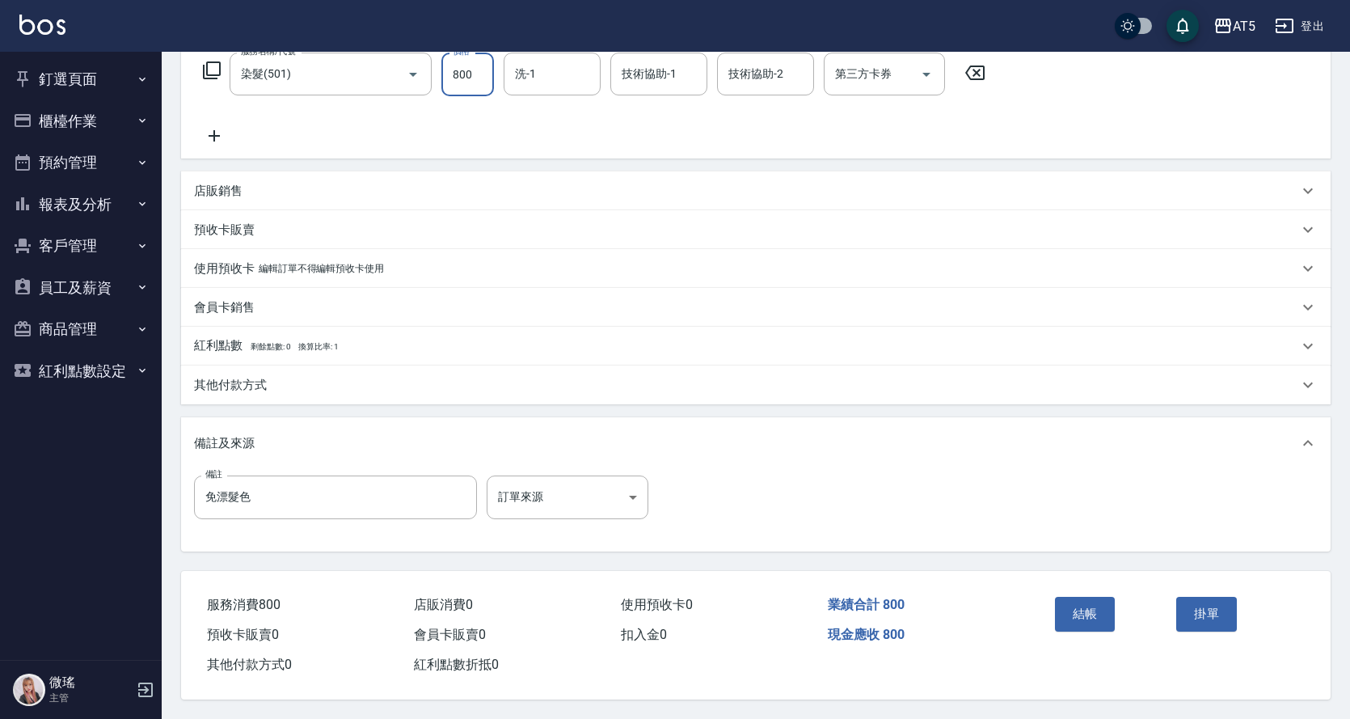
type input "800"
click at [316, 377] on div "其他付款方式" at bounding box center [746, 385] width 1104 height 17
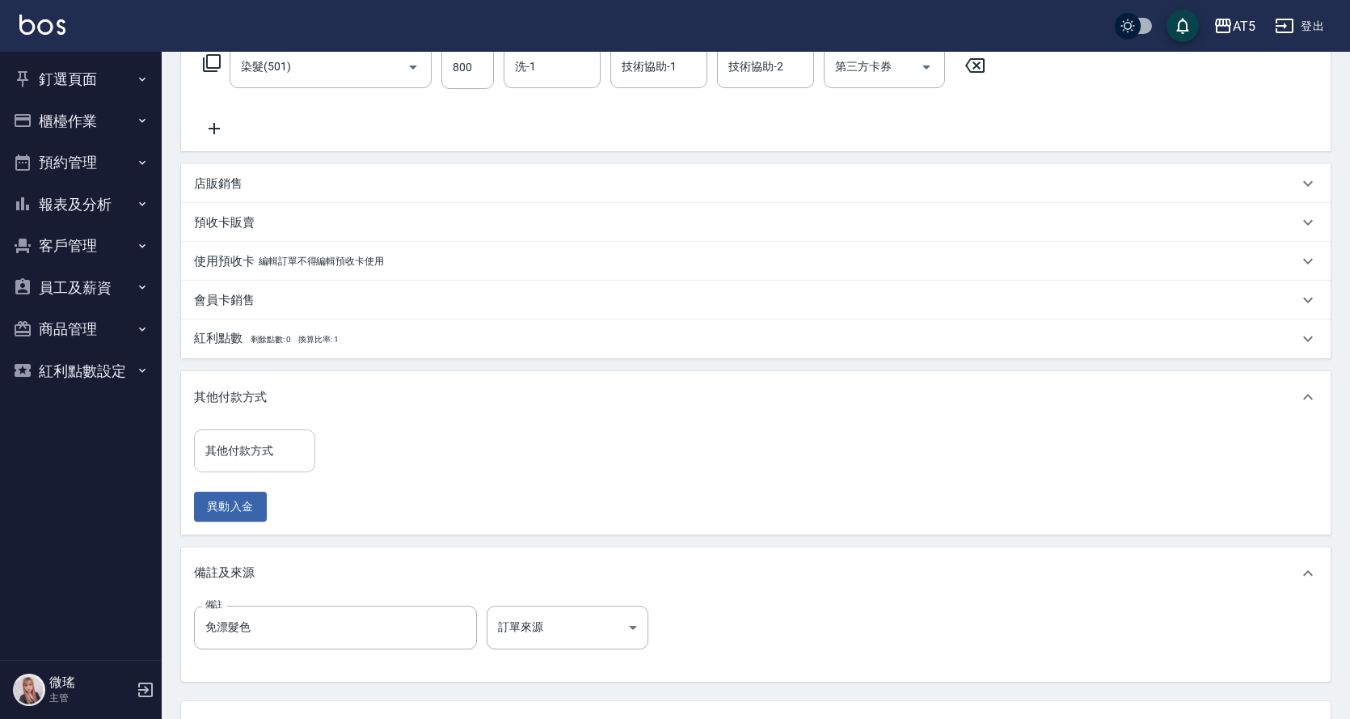
drag, startPoint x: 273, startPoint y: 466, endPoint x: 284, endPoint y: 457, distance: 14.3
click at [273, 466] on div "其他付款方式" at bounding box center [254, 450] width 121 height 43
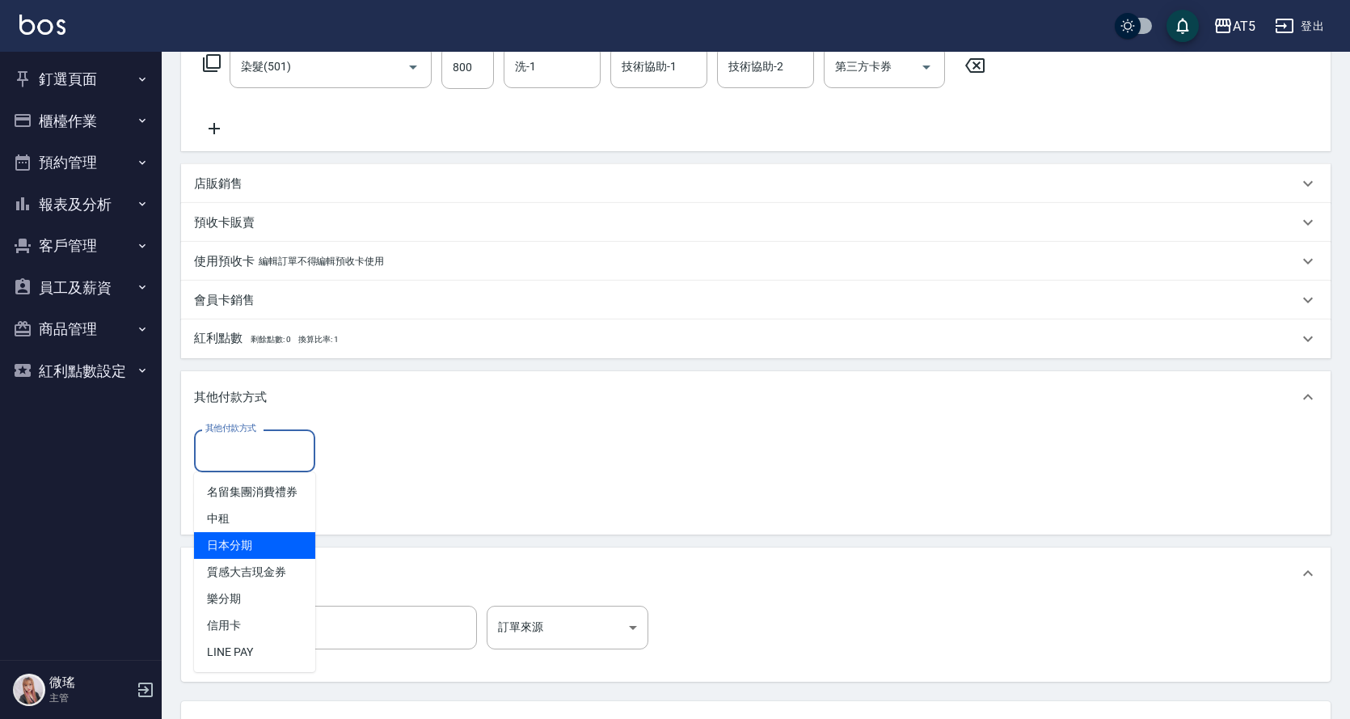
click at [253, 528] on span "中租" at bounding box center [254, 518] width 121 height 27
click at [253, 528] on div "其他付款方式 其他付款方式 異動入金" at bounding box center [755, 479] width 1149 height 112
type input "中租"
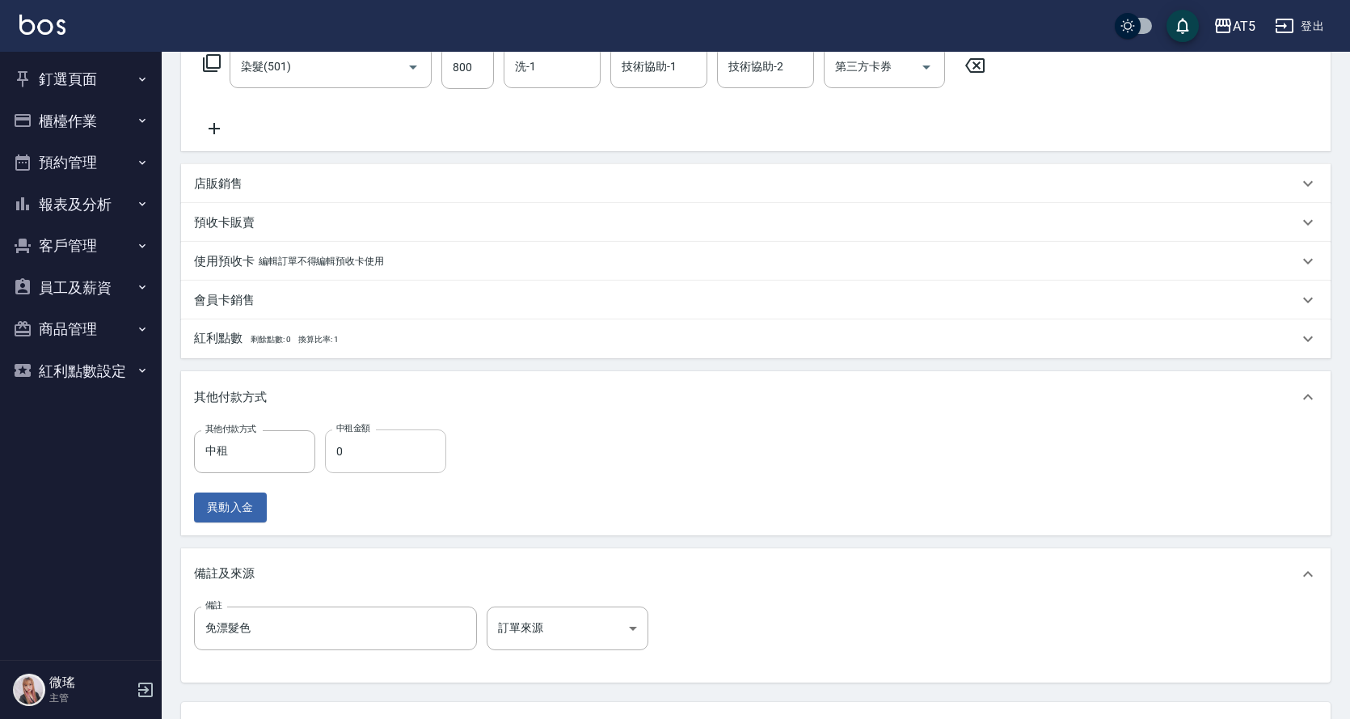
click at [382, 461] on input "0" at bounding box center [385, 451] width 121 height 44
type input "70"
type input "800"
type input "0"
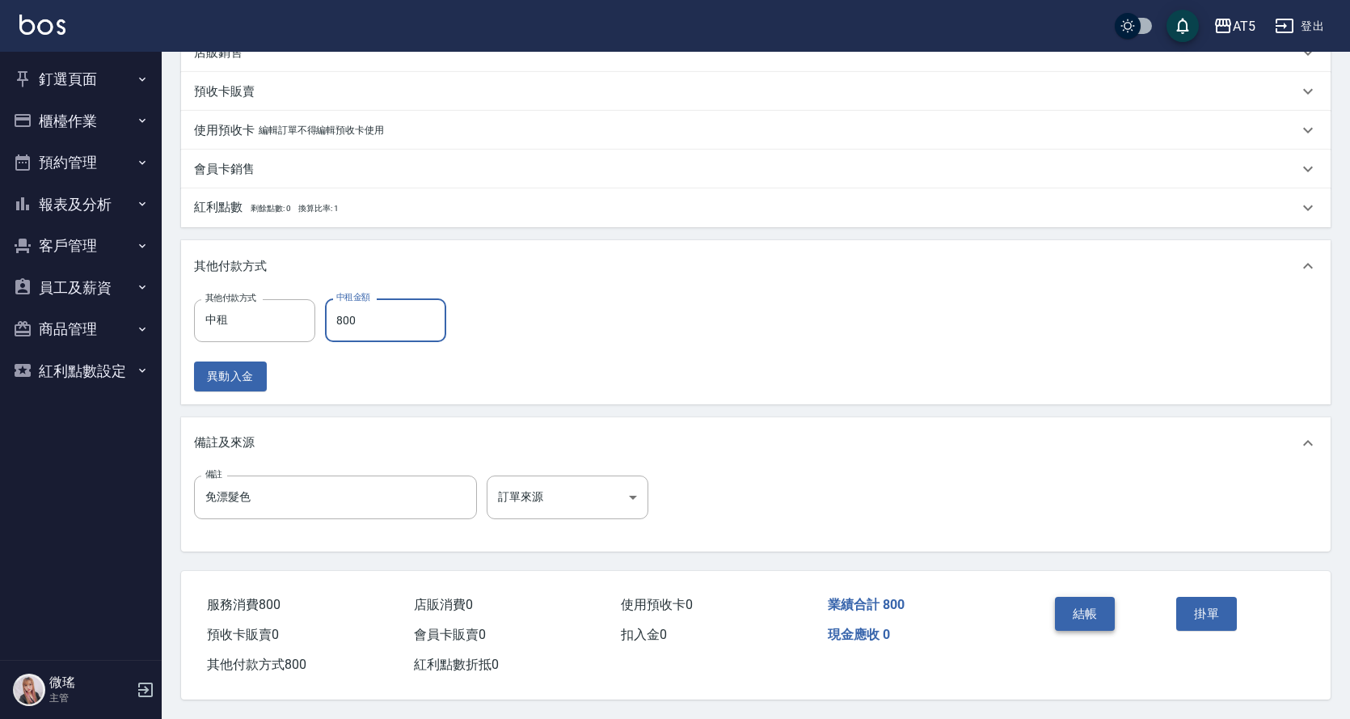
type input "800"
click at [1098, 609] on button "結帳" at bounding box center [1085, 614] width 61 height 34
